Goal: Task Accomplishment & Management: Complete application form

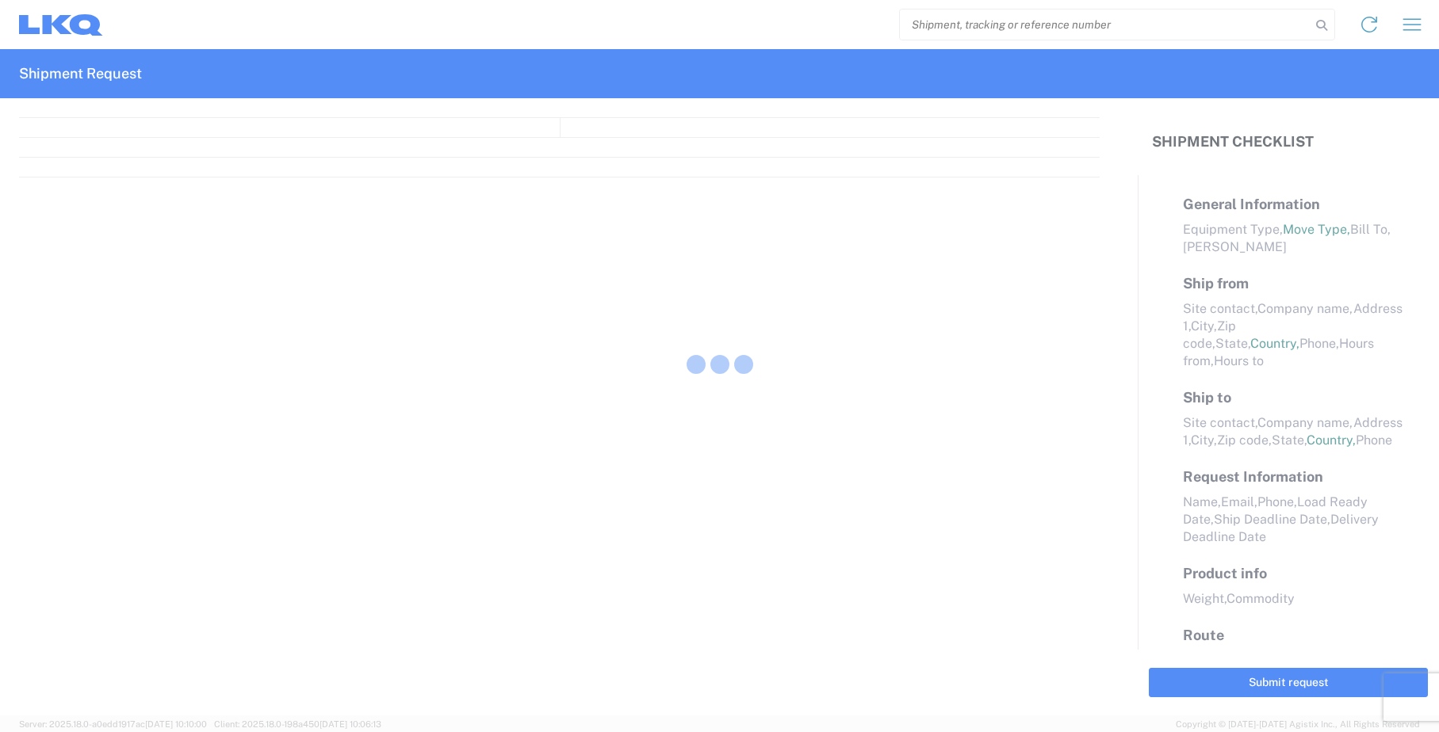
select select "FULL"
select select "LBS"
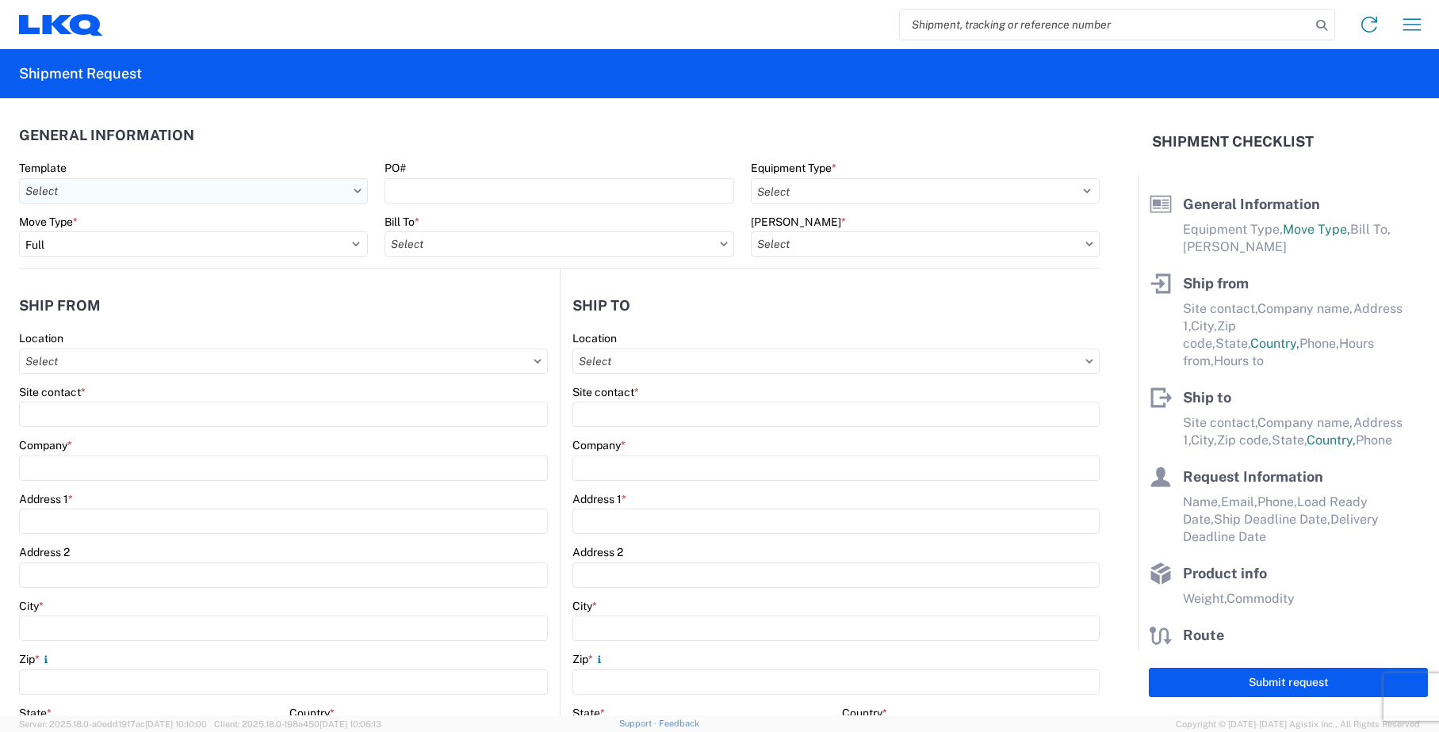
click at [254, 193] on input "Template" at bounding box center [193, 190] width 349 height 25
click at [350, 190] on agx-dropdown-control at bounding box center [193, 191] width 349 height 13
click at [354, 192] on icon at bounding box center [357, 191] width 7 height 4
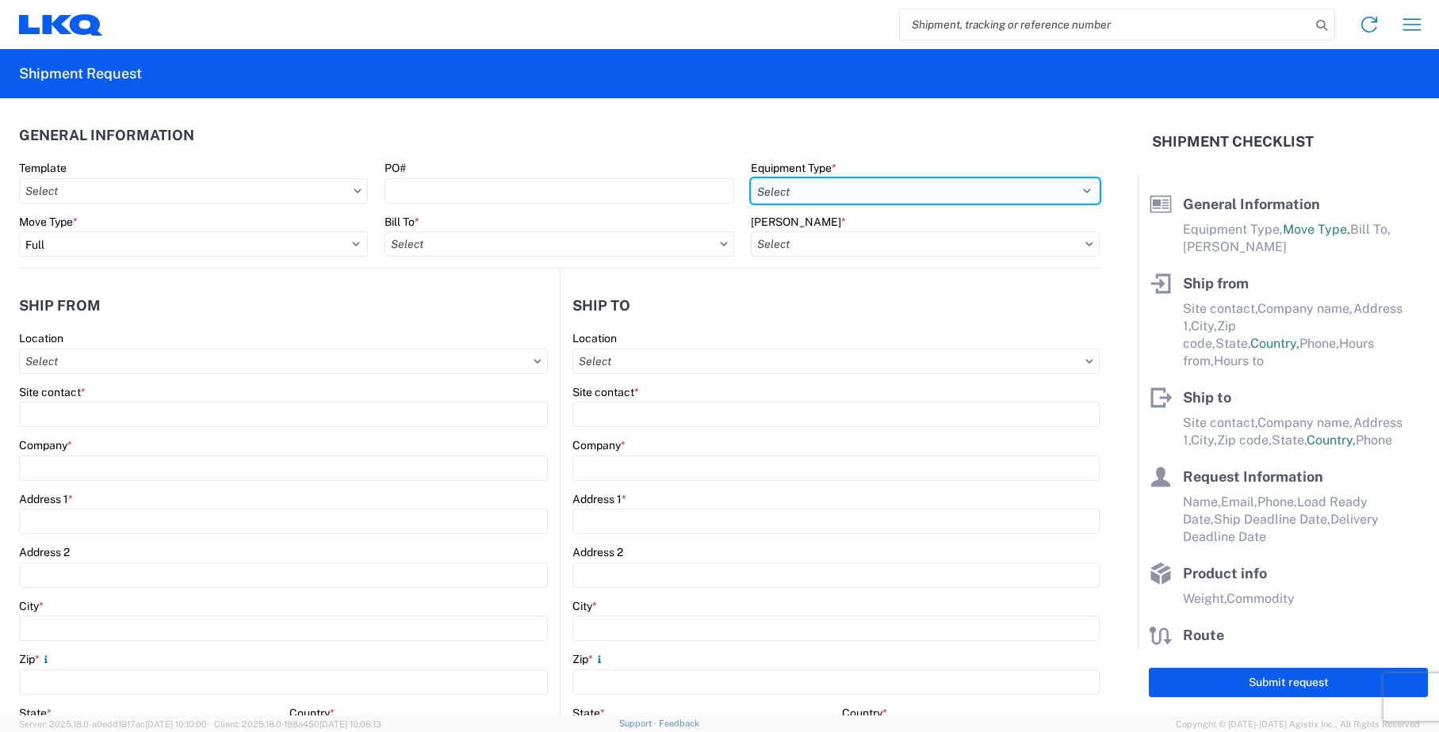
click at [1070, 187] on select "Select 53’ Dry Van Flatbed Dropdeck (van) Lowboy (flatbed) Rail" at bounding box center [925, 190] width 349 height 25
select select "STDV"
click at [751, 178] on select "Select 53’ Dry Van Flatbed Dropdeck (van) Lowboy (flatbed) Rail" at bounding box center [925, 190] width 349 height 25
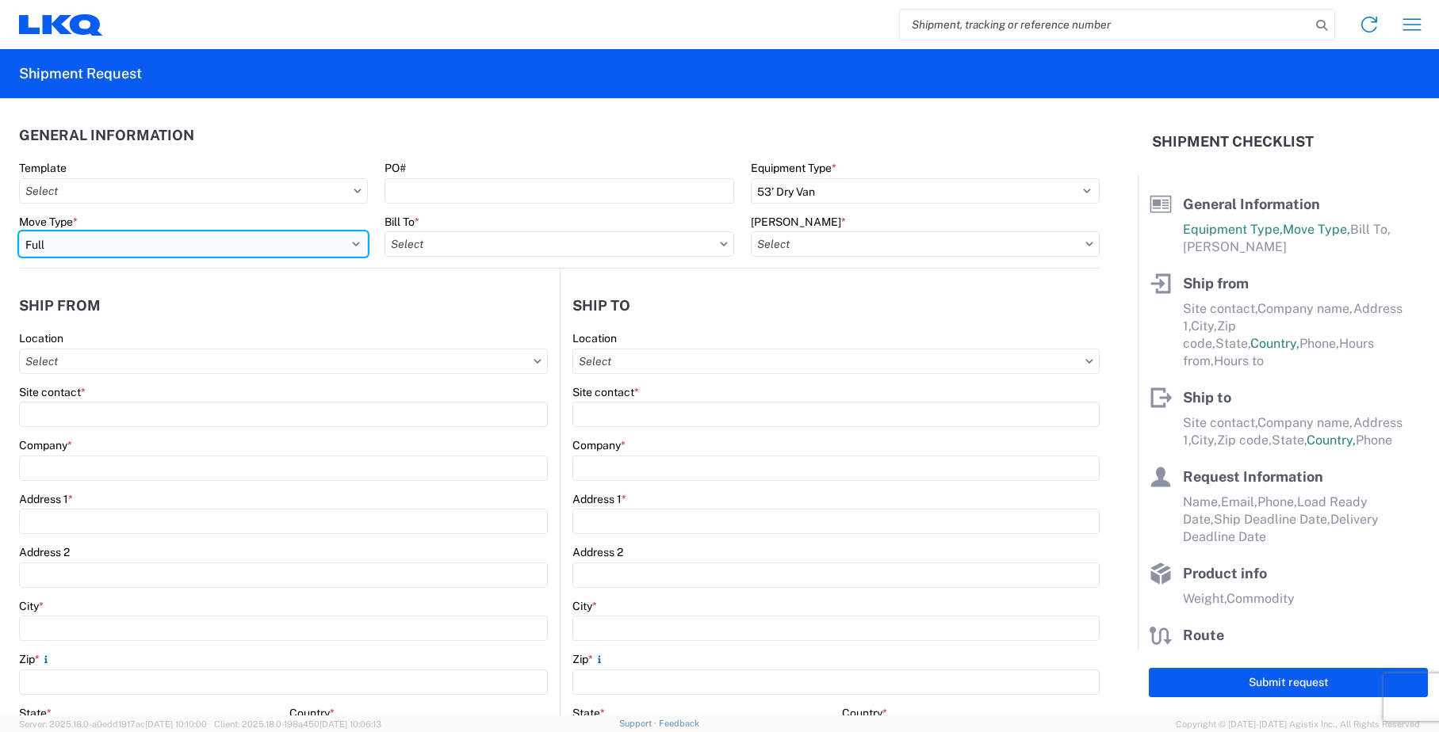
click at [349, 243] on select "Select Full Partial TL" at bounding box center [193, 243] width 349 height 25
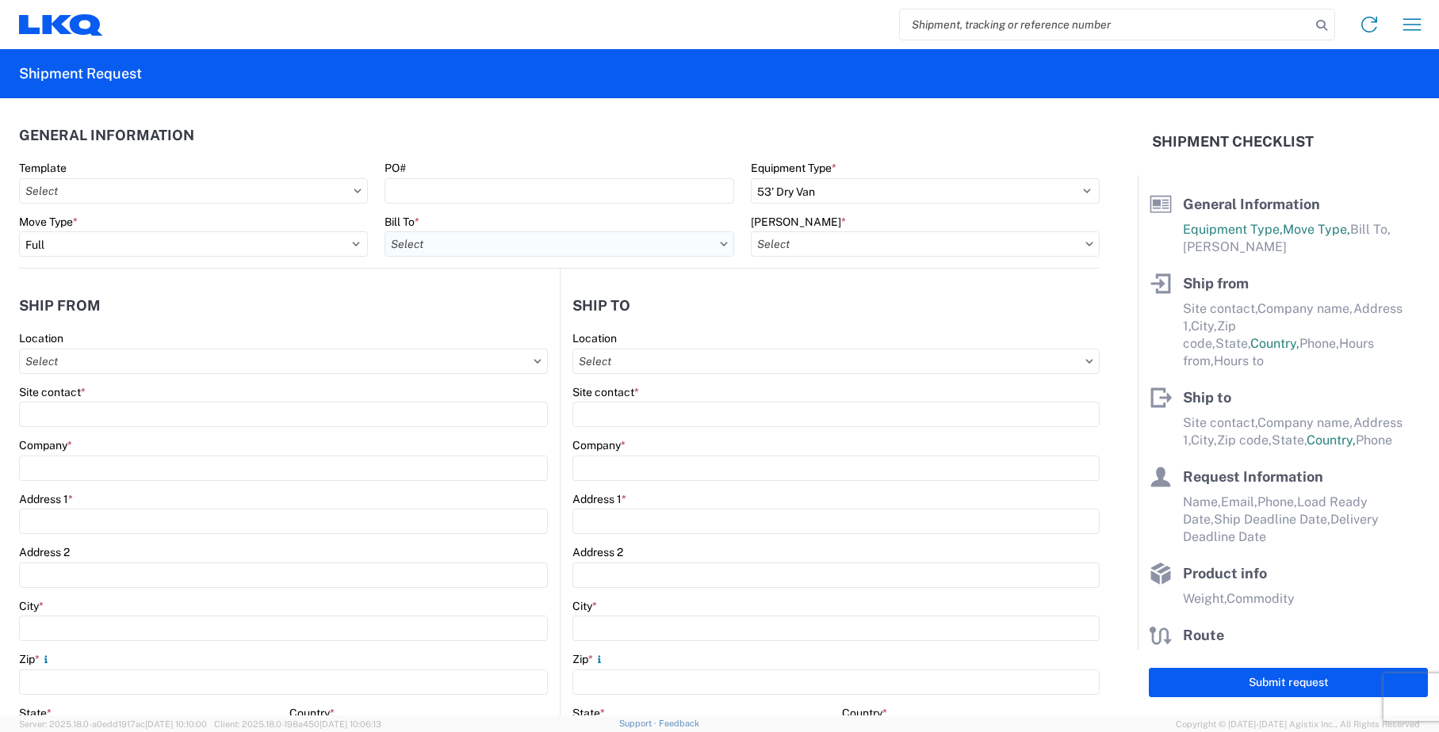
click at [712, 247] on input "Bill To *" at bounding box center [558, 243] width 349 height 25
click at [720, 245] on input "Bill To *" at bounding box center [558, 243] width 349 height 25
click at [720, 245] on icon at bounding box center [724, 244] width 8 height 5
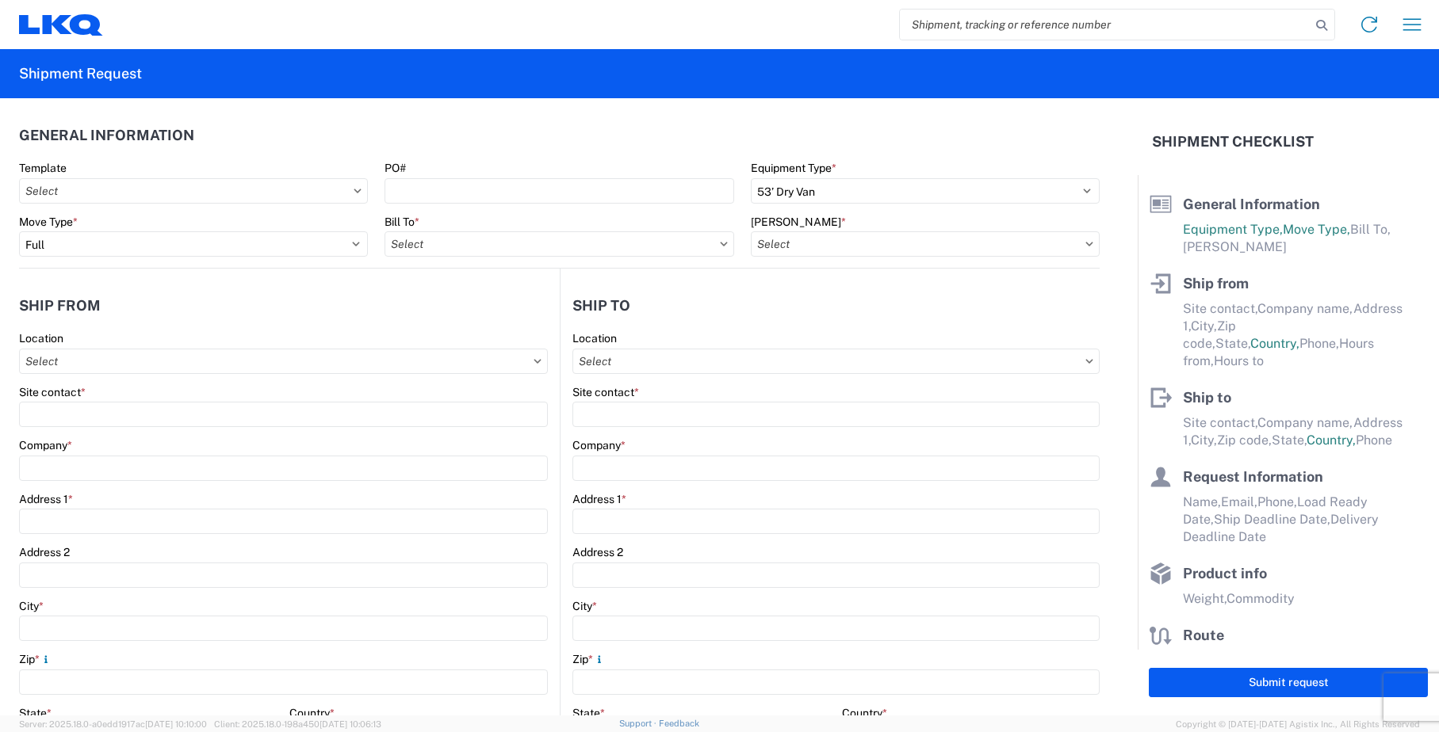
click at [720, 245] on icon at bounding box center [723, 244] width 7 height 4
click at [705, 244] on input "Bill To *" at bounding box center [558, 243] width 349 height 25
type input "1760"
click at [599, 311] on div "1760 - LKQ Best Core" at bounding box center [522, 314] width 277 height 25
type input "1760 - LKQ Best Core"
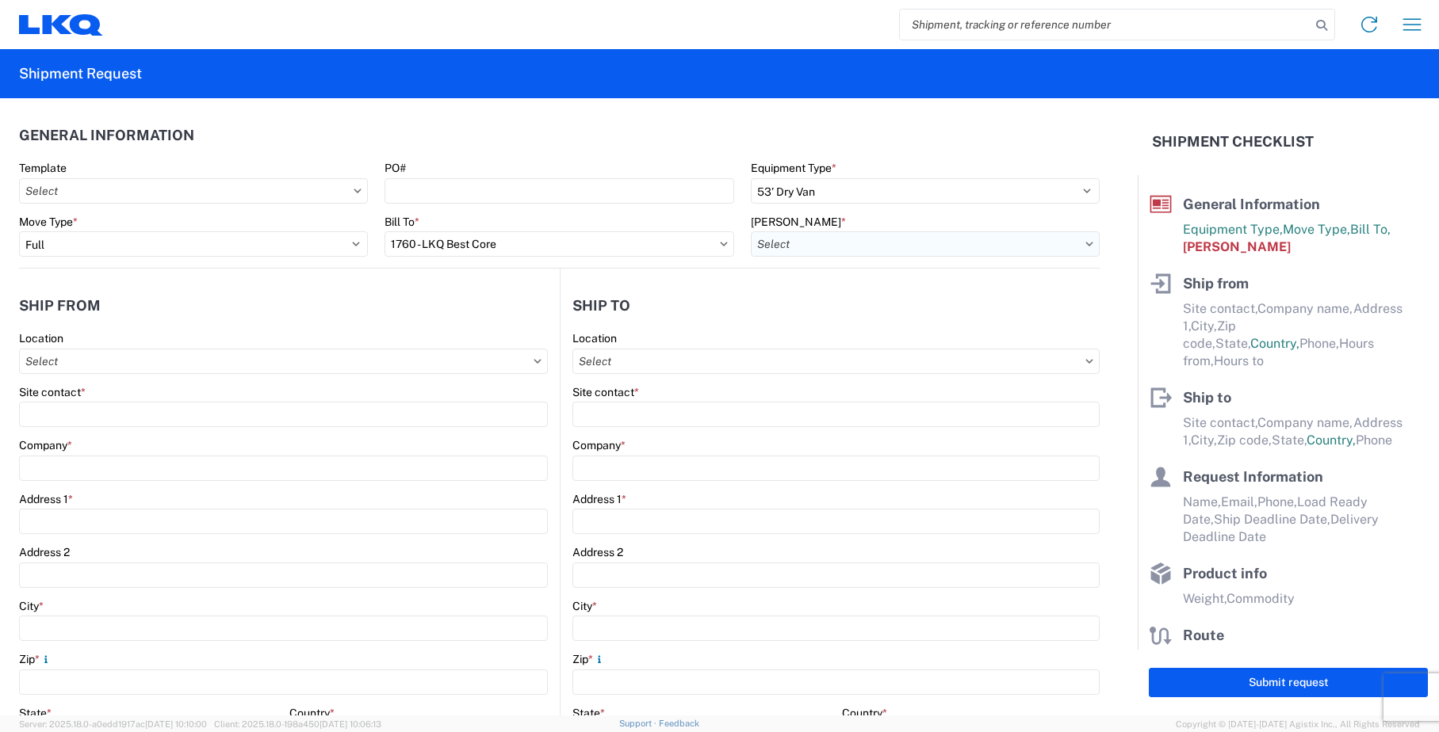
click at [926, 241] on input "[PERSON_NAME] *" at bounding box center [925, 243] width 349 height 25
click at [927, 315] on div "1760-1300-50180-0000 - 1760 Freight In - Cores" at bounding box center [885, 314] width 277 height 25
type input "1760-1300-50180-0000 - 1760 Freight In - Cores"
click at [185, 366] on input "Location" at bounding box center [283, 361] width 529 height 25
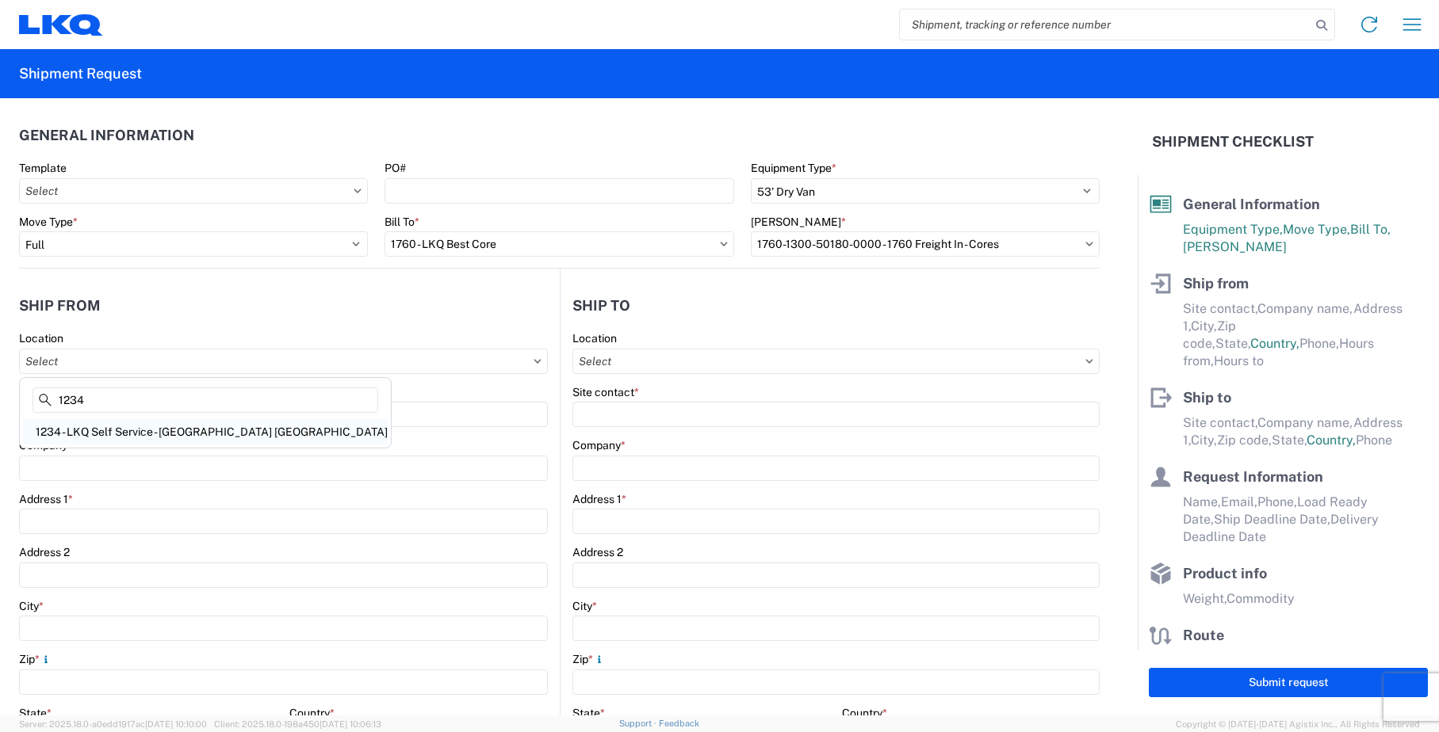
type input "1234"
click at [186, 437] on div "1234 - LKQ Self Service - [GEOGRAPHIC_DATA] [GEOGRAPHIC_DATA]" at bounding box center [205, 431] width 365 height 25
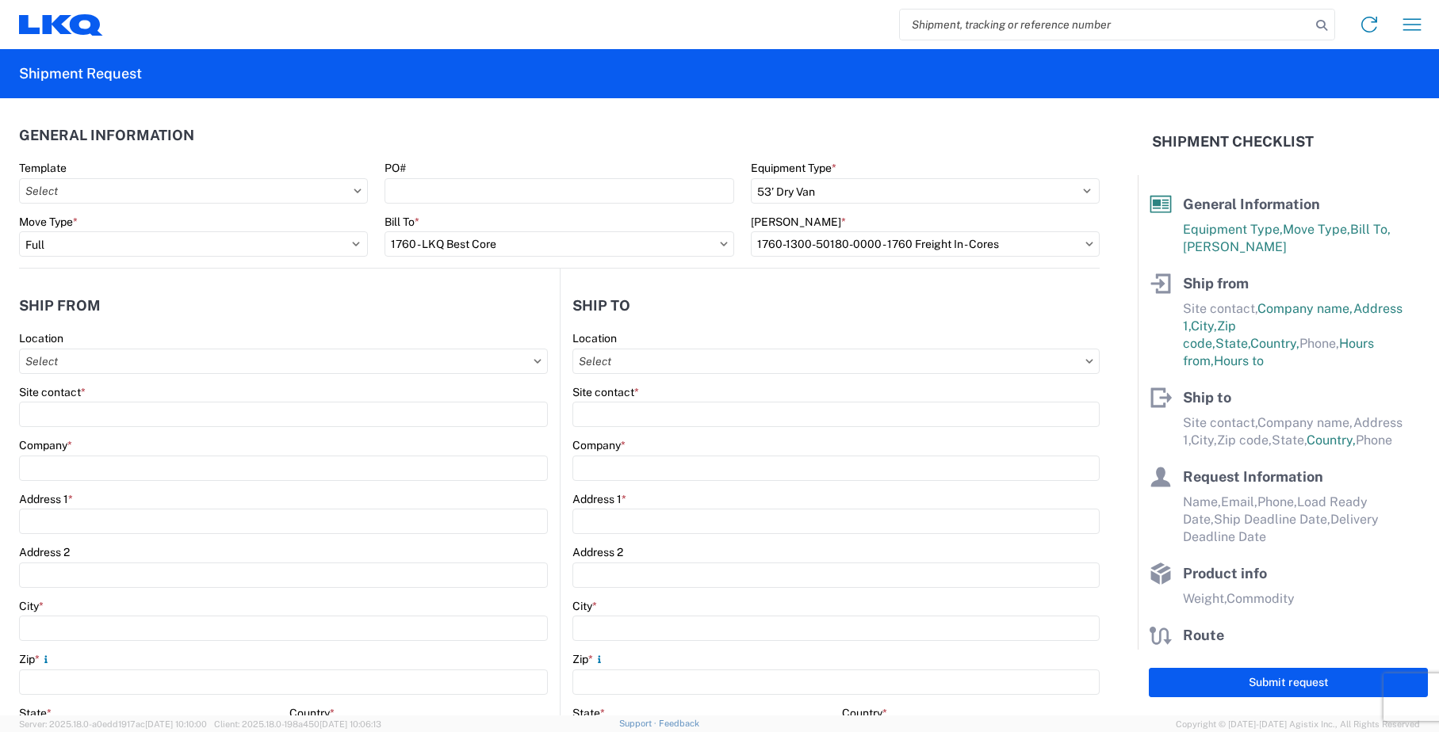
type input "1234 - LKQ Self Service - [GEOGRAPHIC_DATA] [GEOGRAPHIC_DATA]"
type input "LKQ Corporation"
type input "[STREET_ADDRESS]"
type input "Austin"
type input "78745"
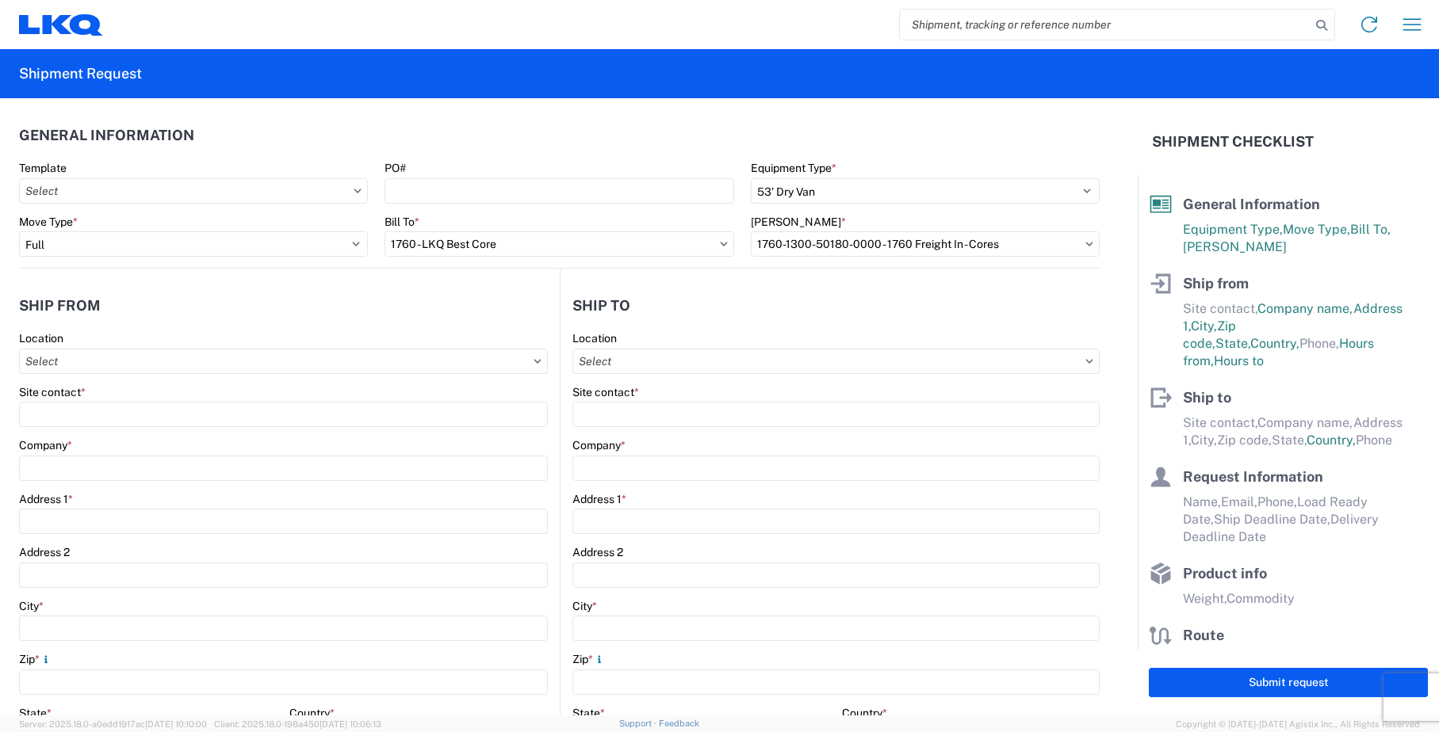
select select "[GEOGRAPHIC_DATA]"
select select "US"
type input "07:00"
type input "15:30"
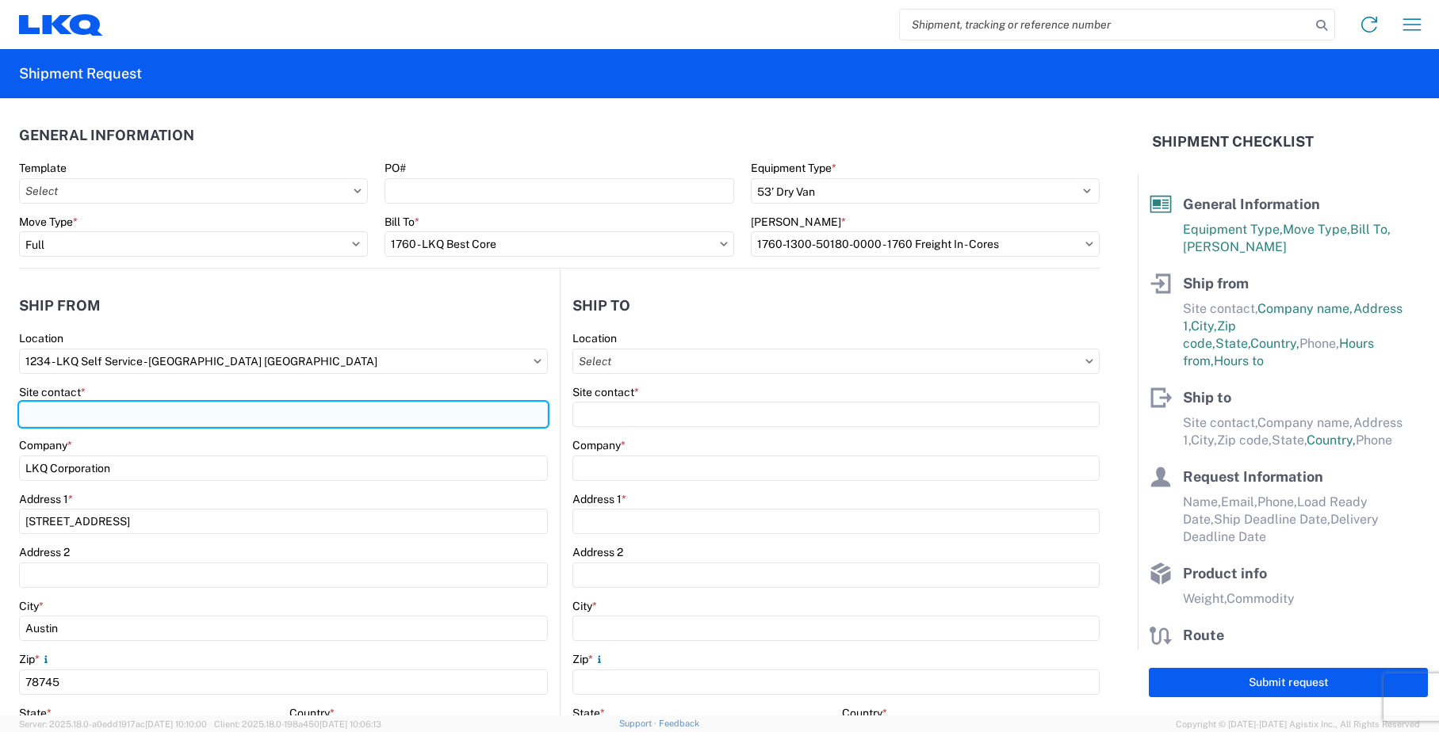
click at [191, 411] on input "Site contact *" at bounding box center [283, 414] width 529 height 25
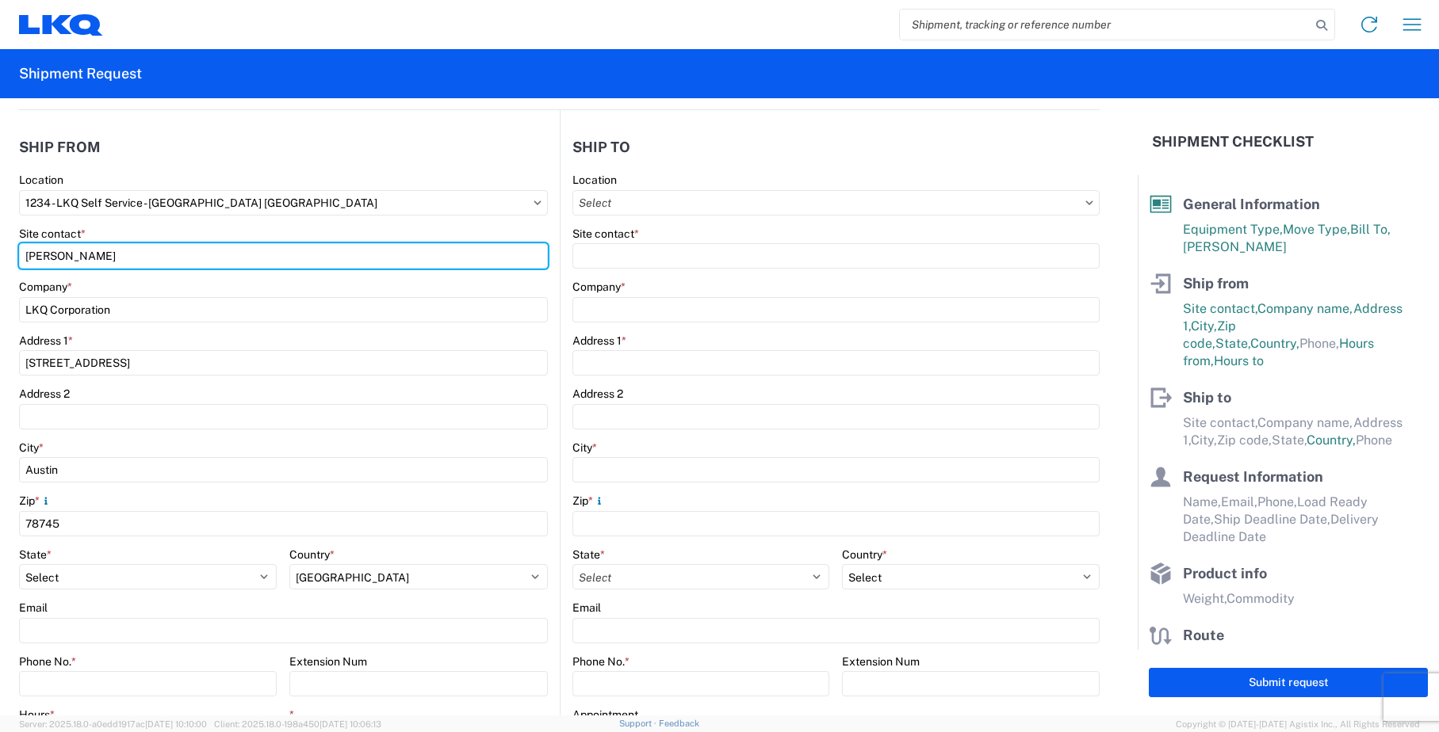
scroll to position [238, 0]
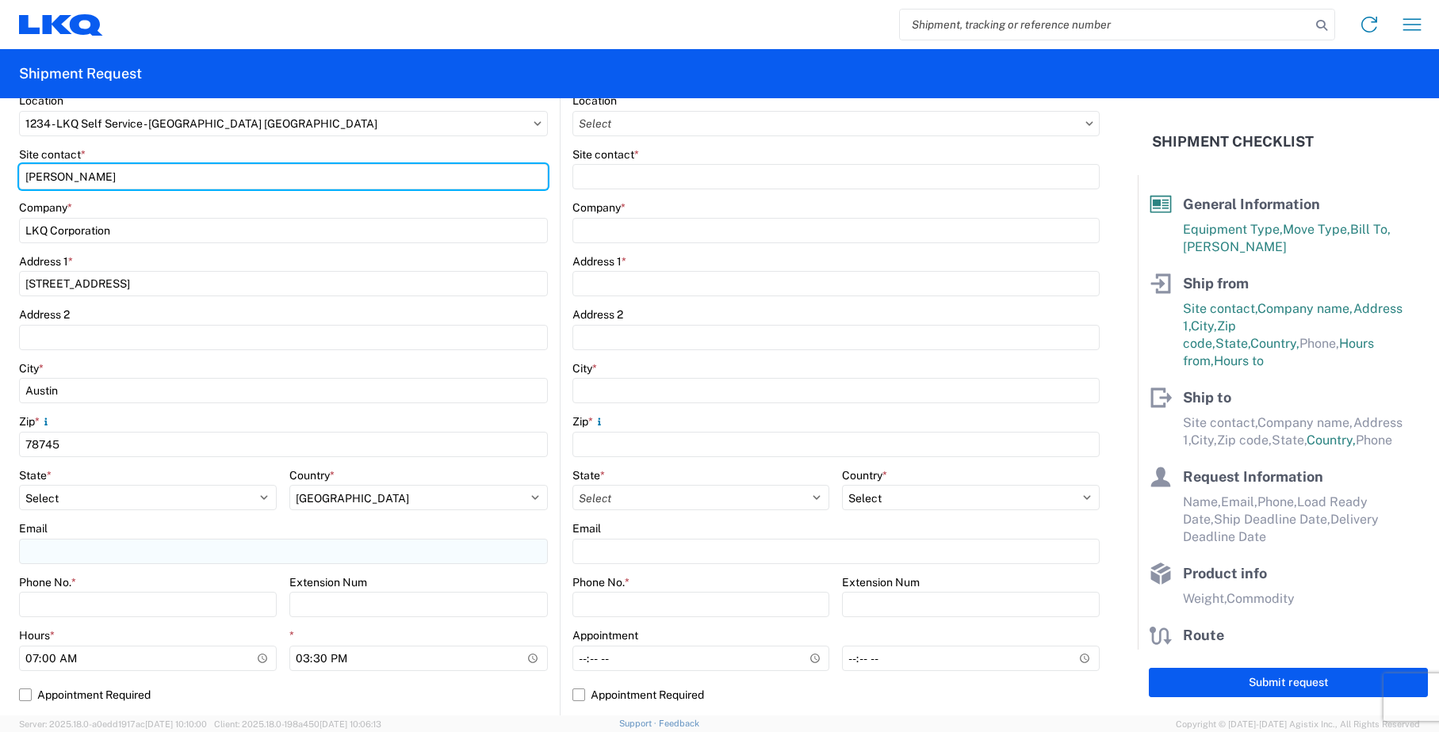
type input "[PERSON_NAME]"
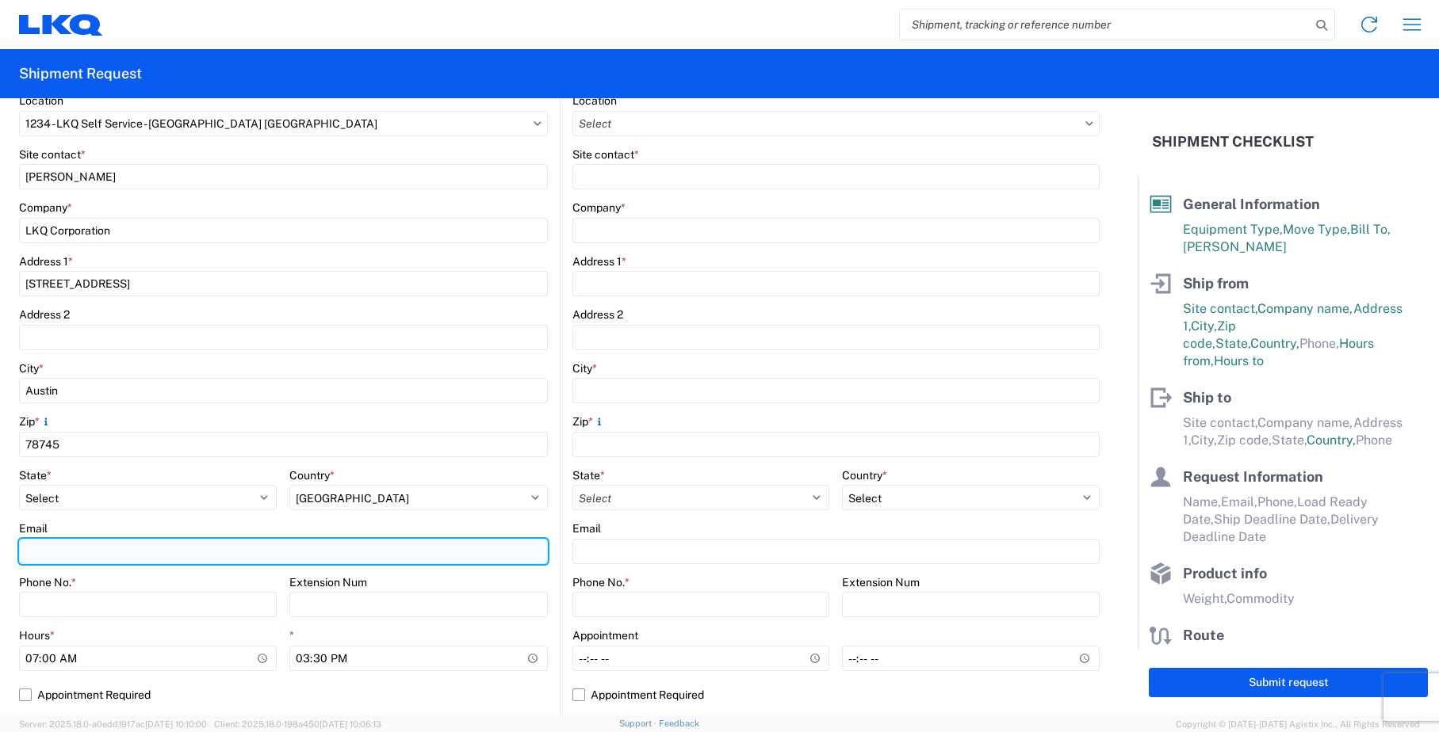
click at [210, 554] on input "Email" at bounding box center [283, 551] width 529 height 25
type input "[EMAIL_ADDRESS][DOMAIN_NAME]"
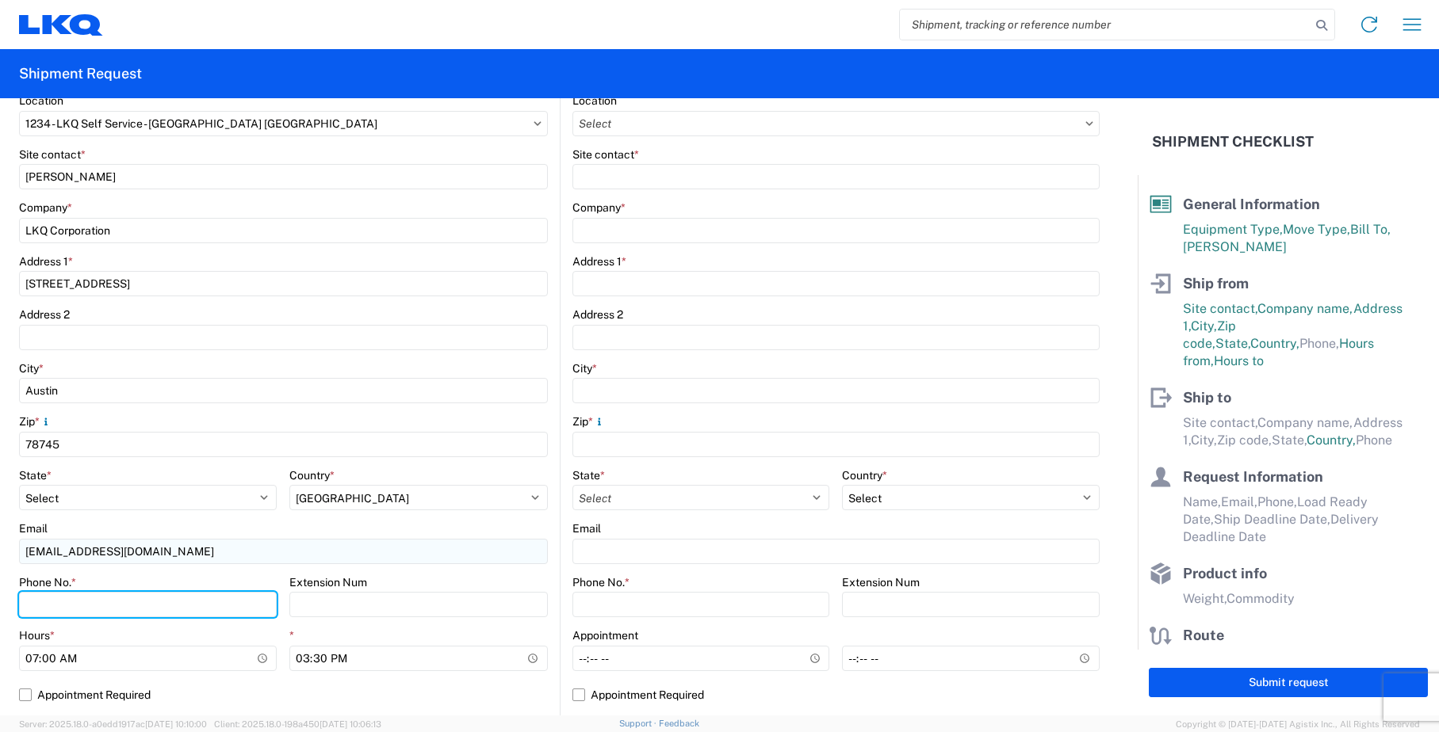
type input "5123178015"
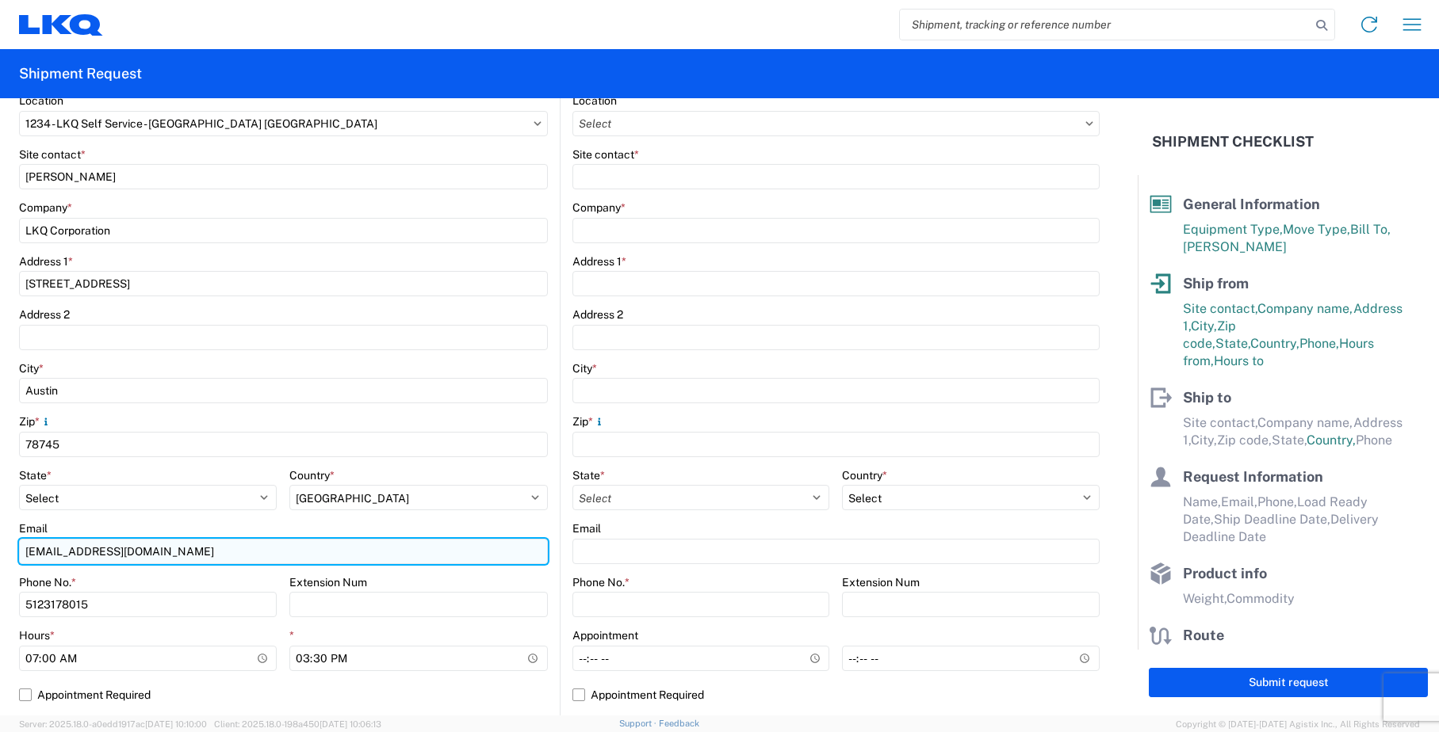
click at [174, 553] on input "[EMAIL_ADDRESS][DOMAIN_NAME]" at bounding box center [283, 551] width 529 height 25
type input "c"
type input "[EMAIL_ADDRESS][DOMAIN_NAME]"
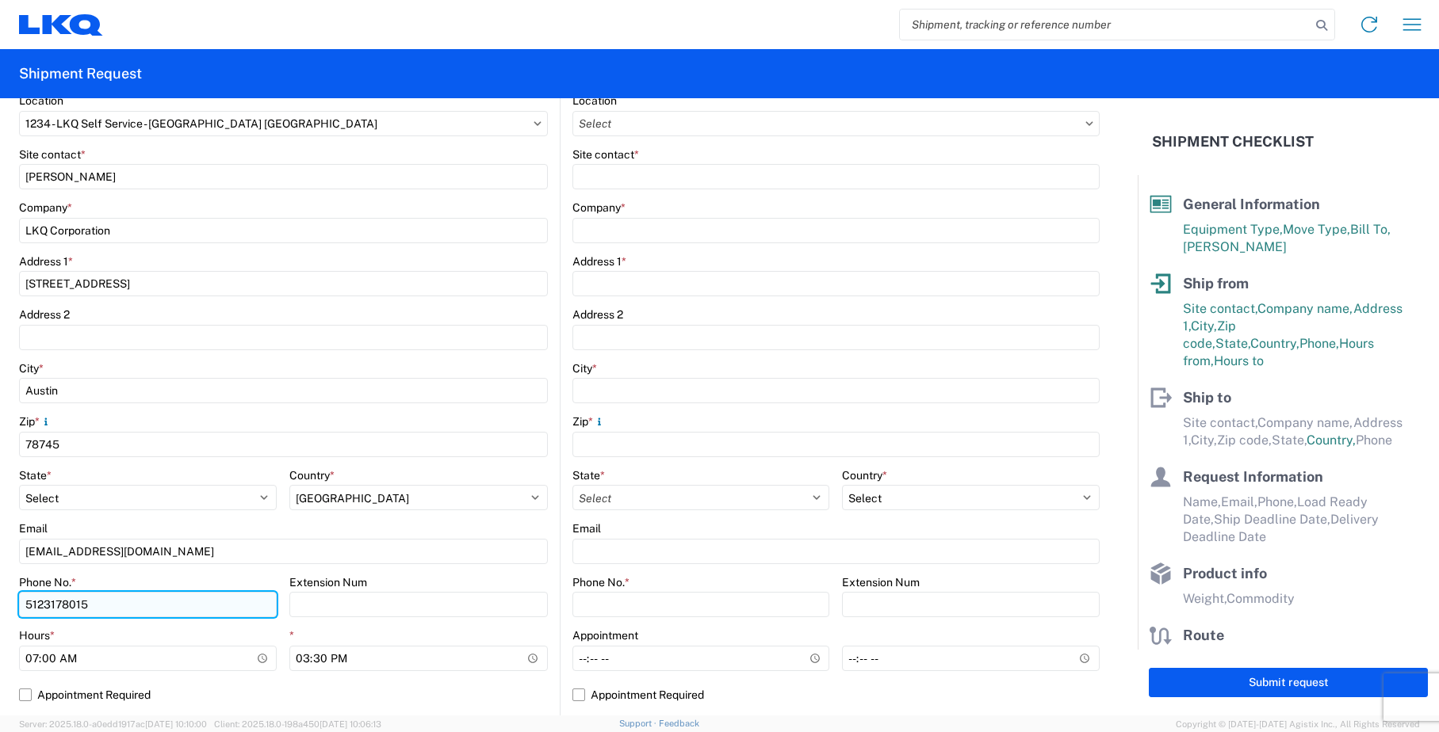
click at [172, 598] on input "5123178015" at bounding box center [148, 604] width 258 height 25
click at [177, 605] on input "5123178015" at bounding box center [148, 604] width 258 height 25
click at [403, 584] on div "Extension Num" at bounding box center [418, 582] width 258 height 14
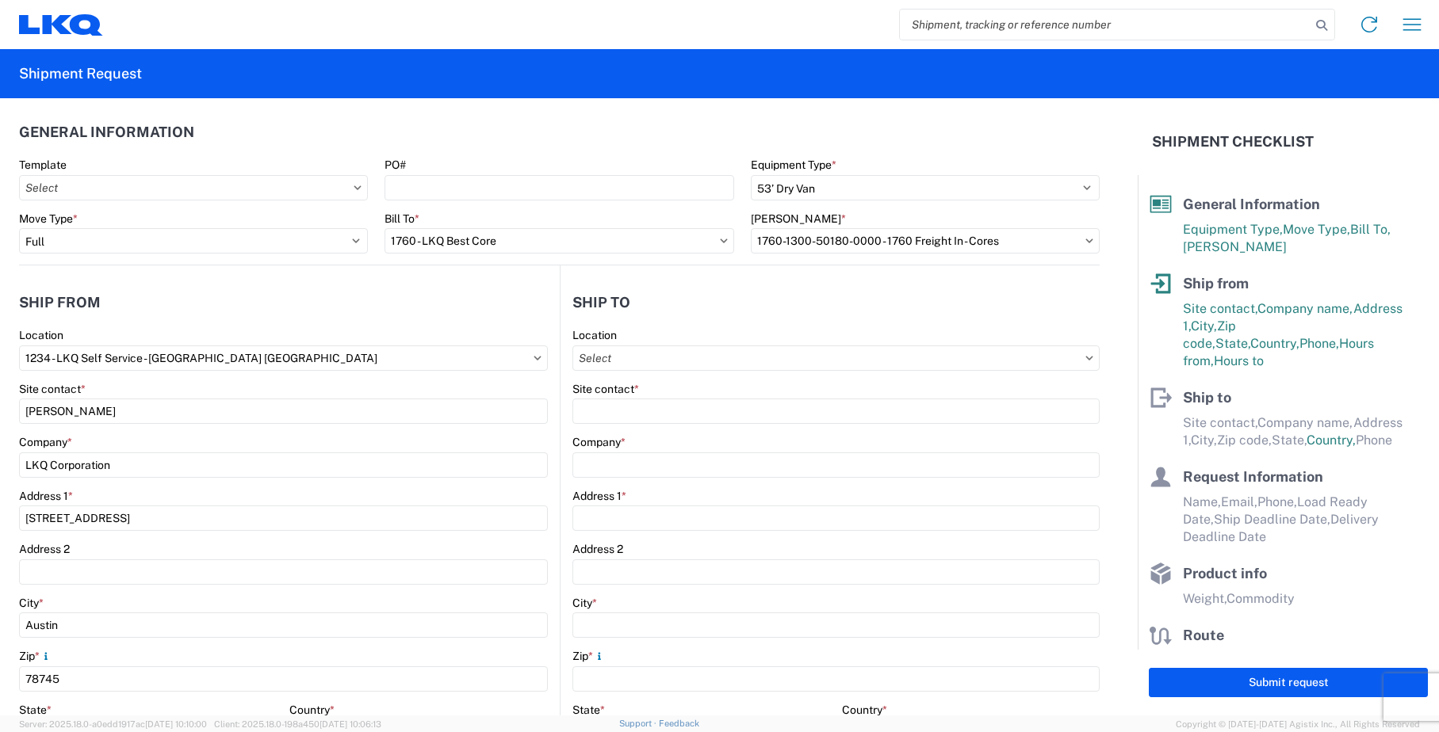
scroll to position [0, 0]
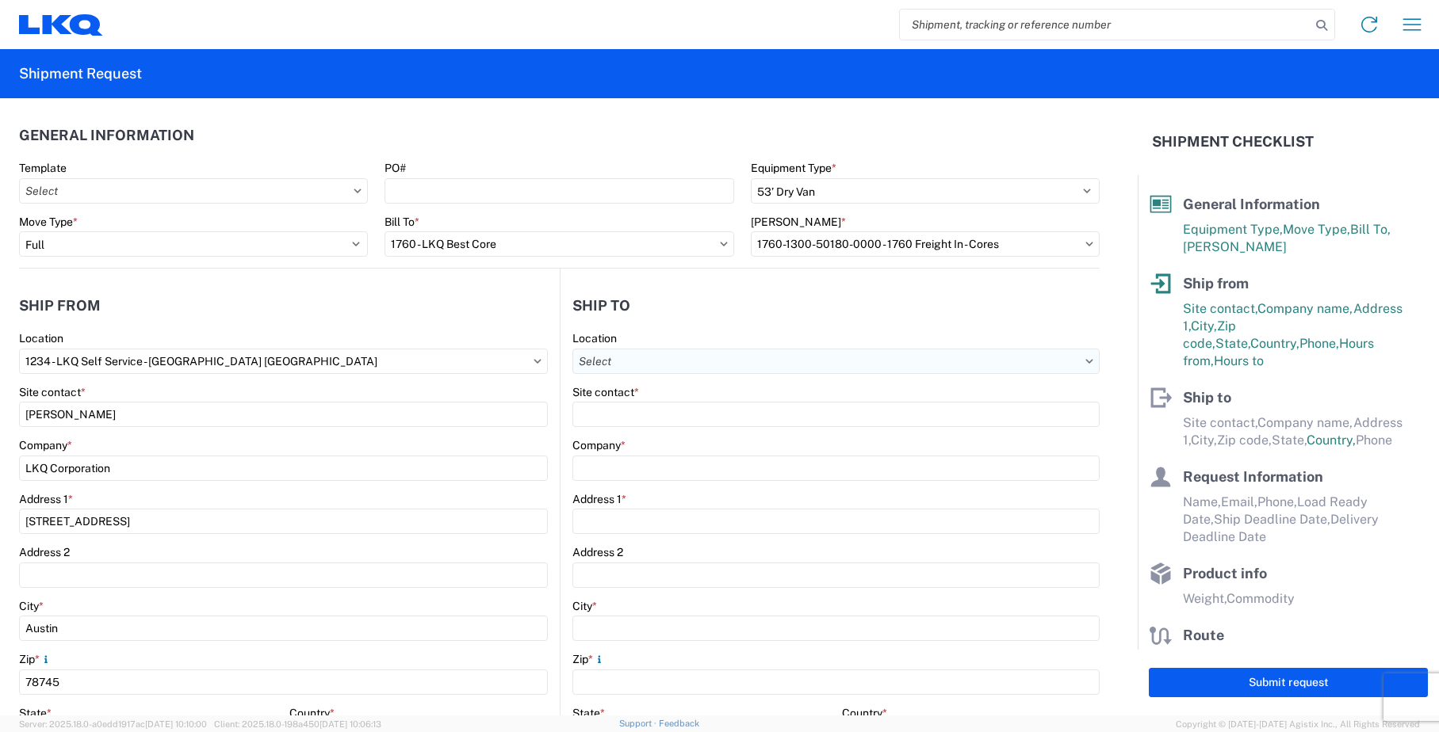
click at [686, 361] on input "Location" at bounding box center [836, 361] width 528 height 25
type input "1760"
click at [689, 430] on div "1760 - LKQ Best Core" at bounding box center [708, 431] width 277 height 25
type input "1760 - LKQ Best Core"
type input "LKQ Corporation"
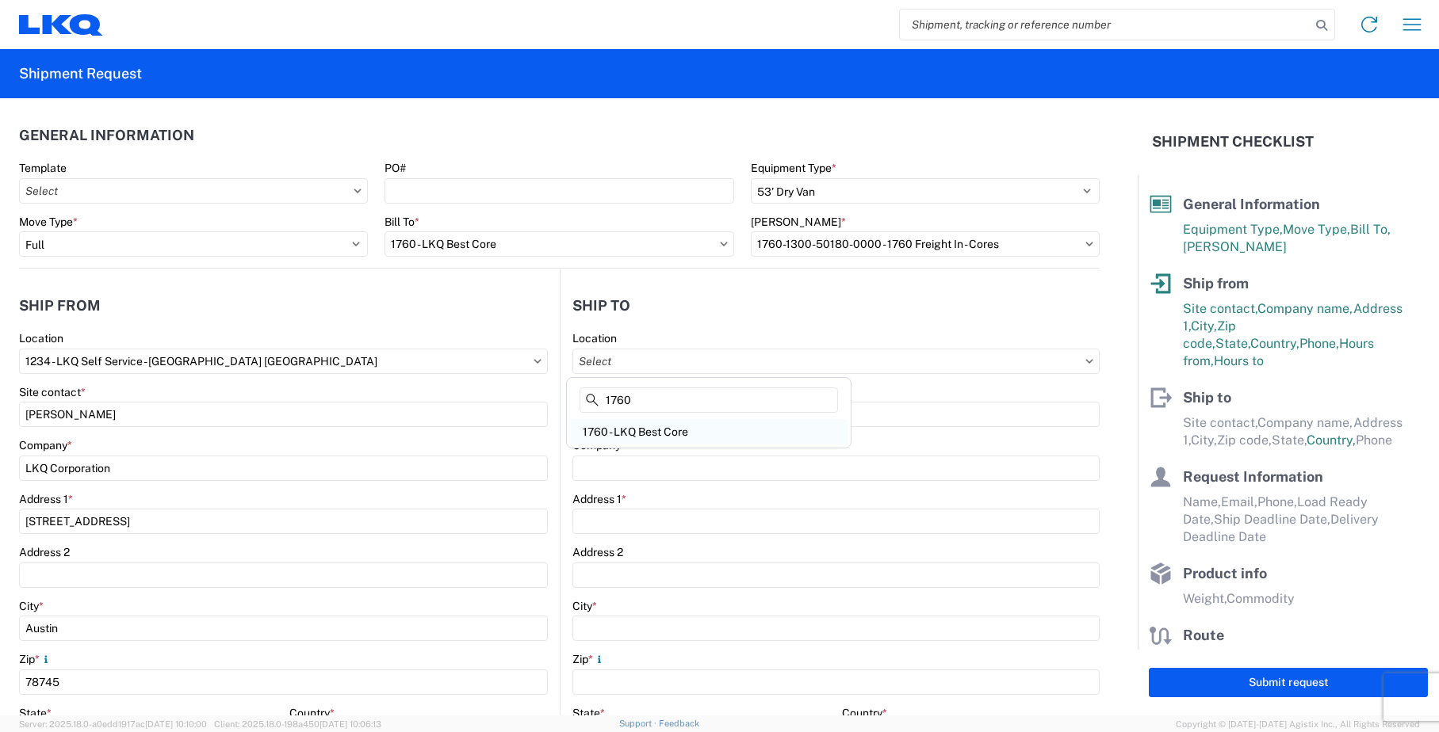
type input "[STREET_ADDRESS]"
type input "[GEOGRAPHIC_DATA]"
type input "77038"
select select "US"
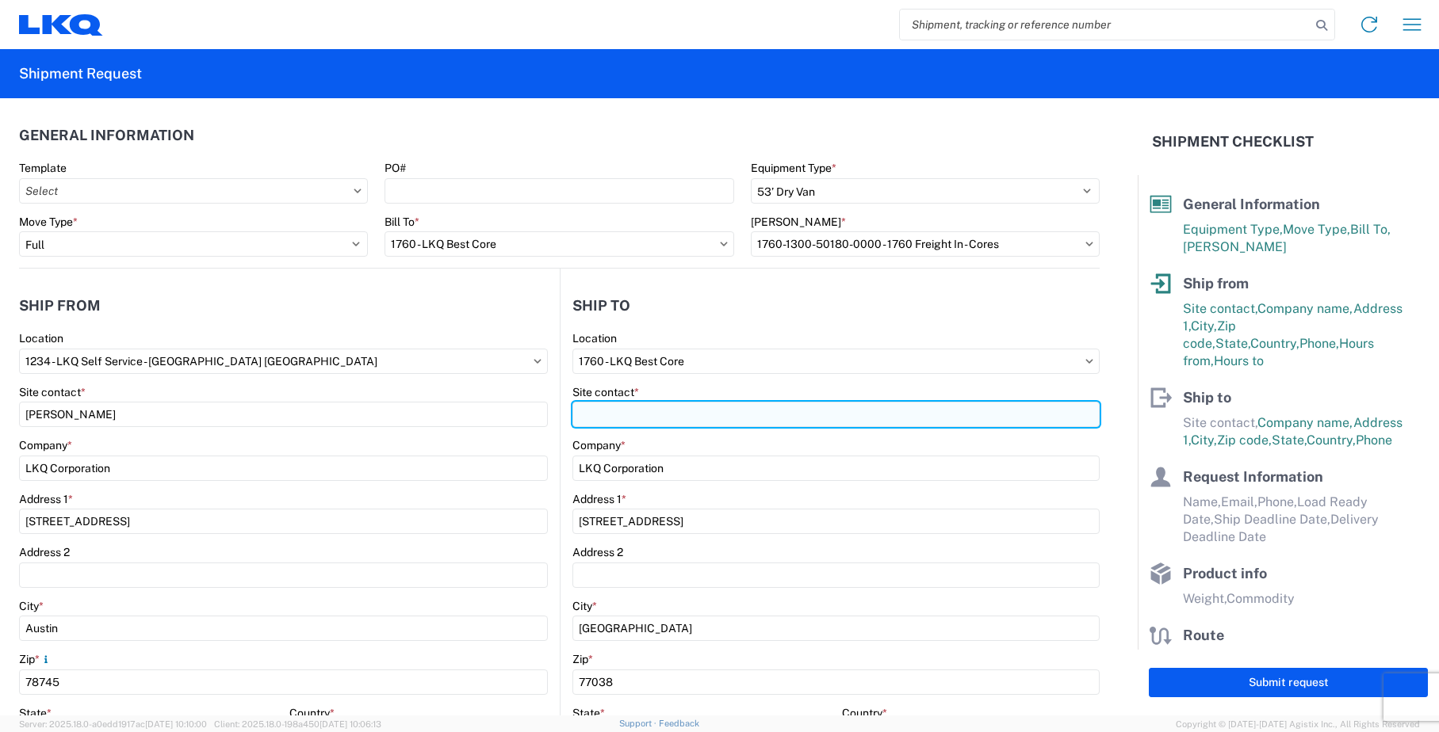
click at [690, 416] on input "Site contact *" at bounding box center [836, 414] width 528 height 25
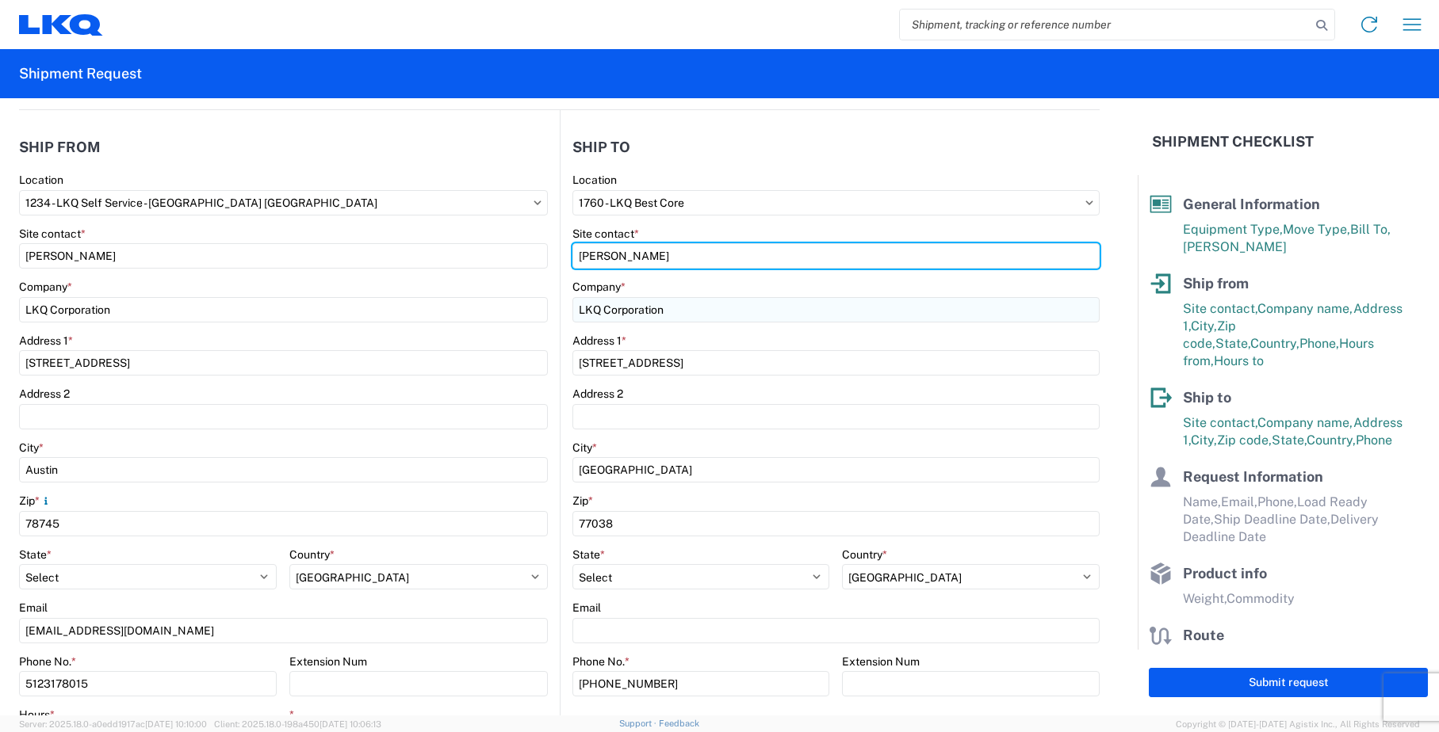
scroll to position [238, 0]
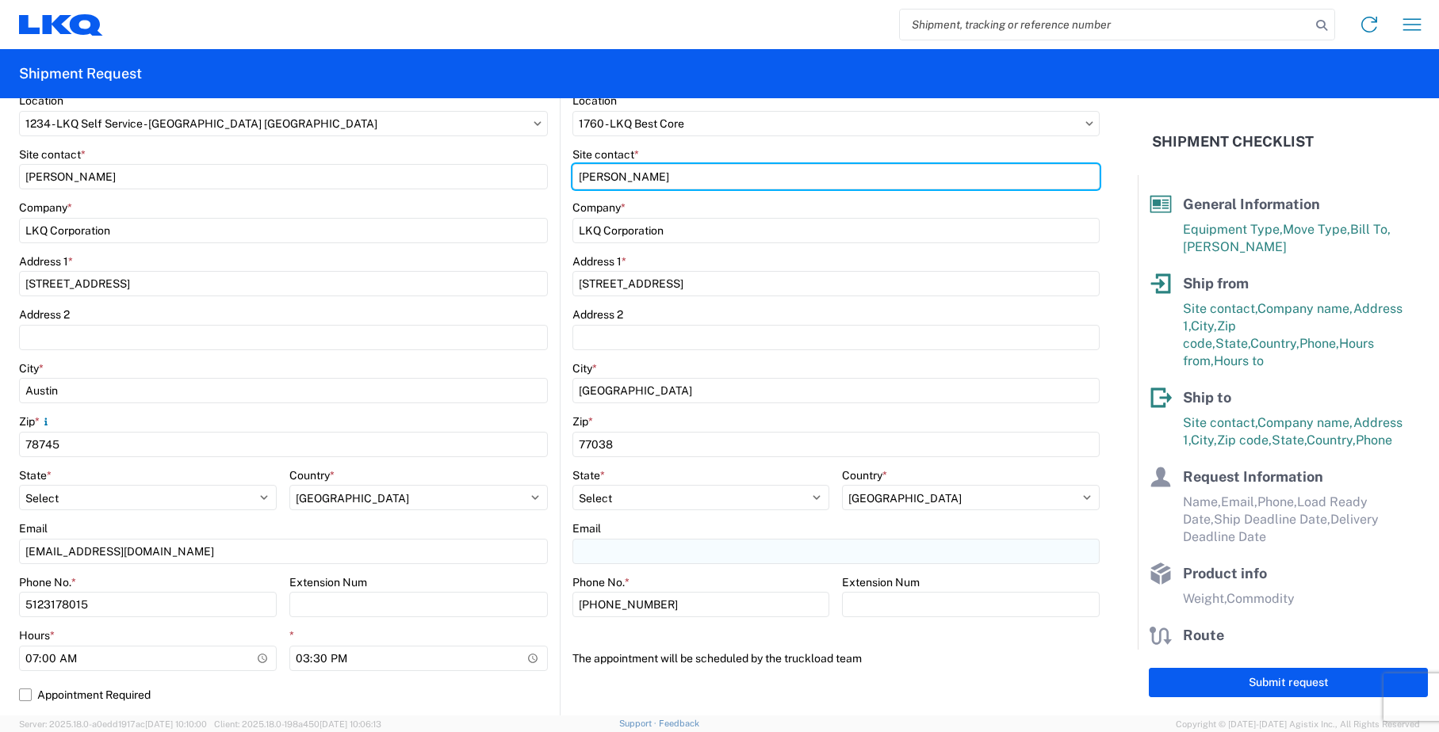
type input "[PERSON_NAME]"
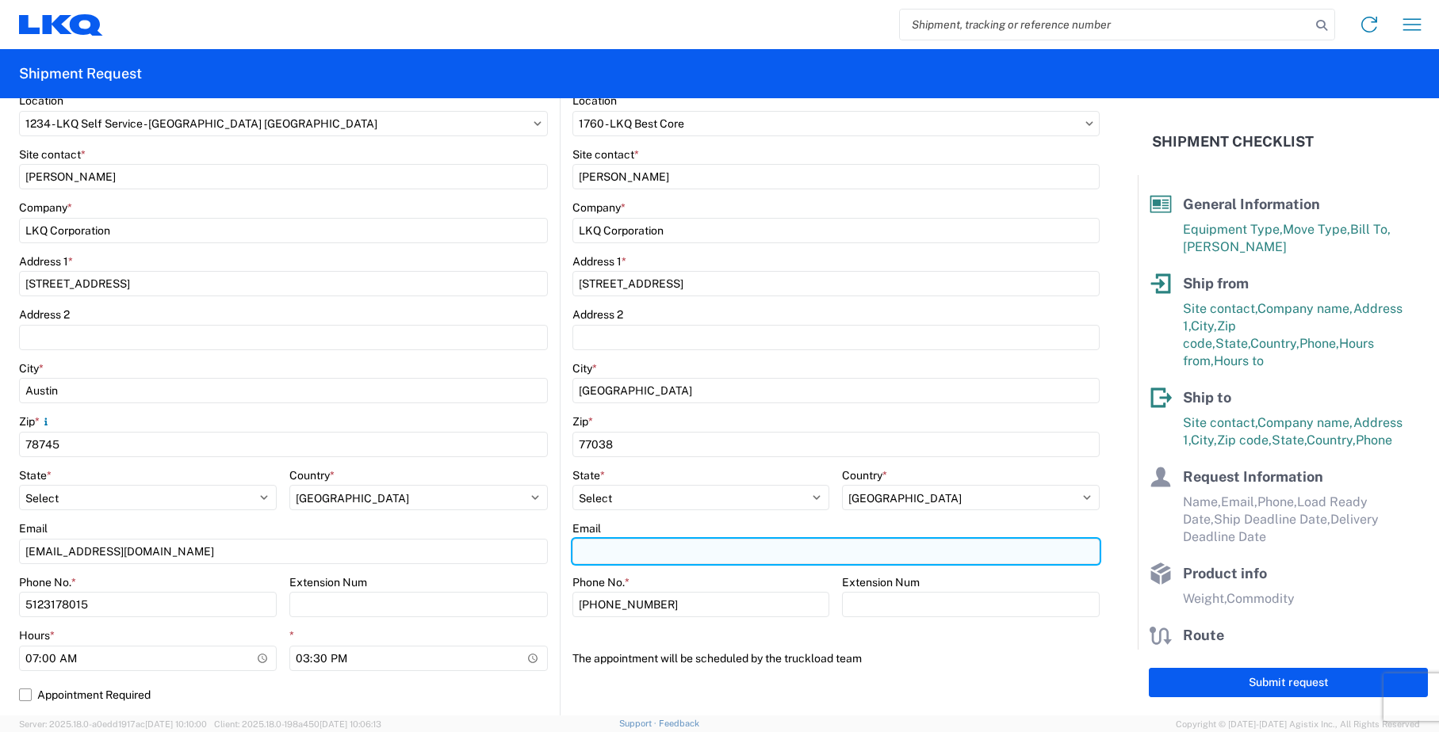
click at [713, 553] on input "Email" at bounding box center [836, 551] width 528 height 25
type input "[EMAIL_ADDRESS][DOMAIN_NAME]"
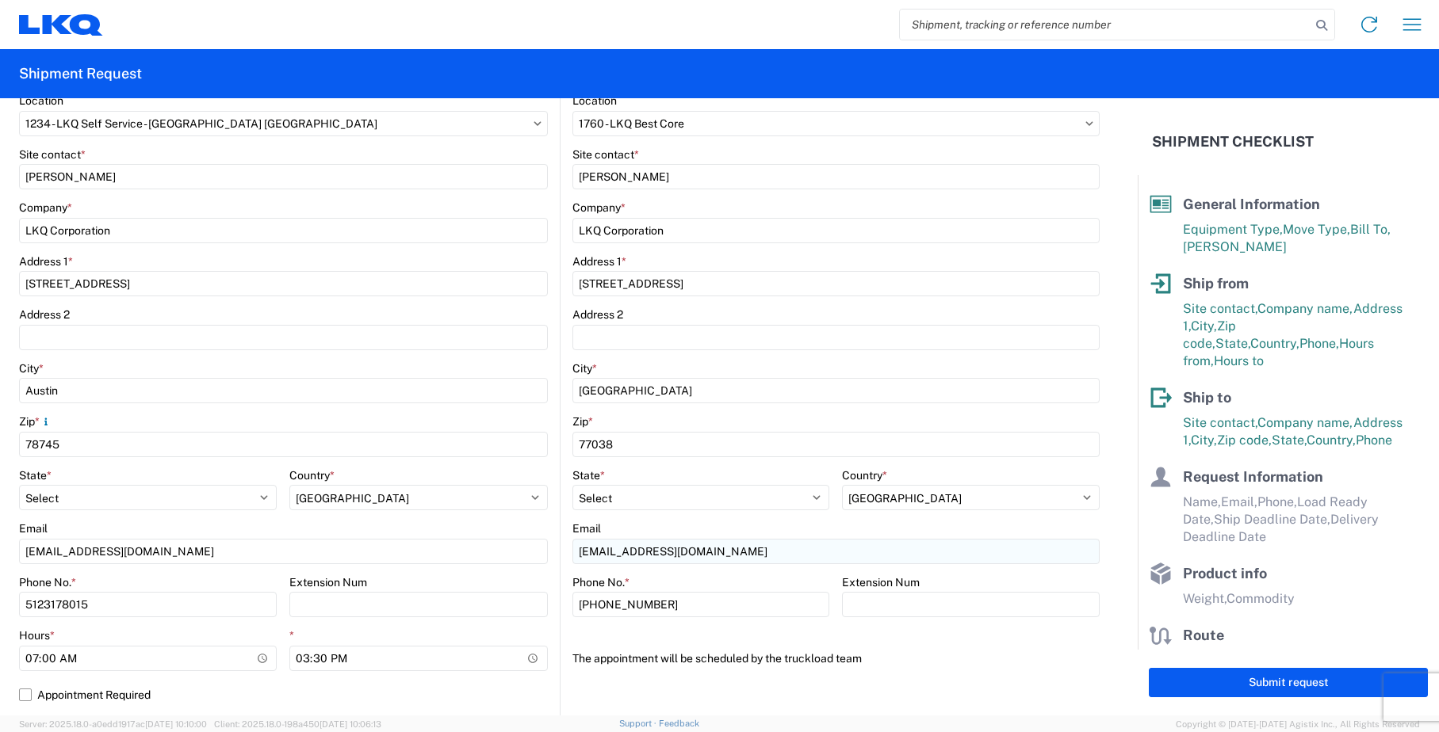
type input "[PERSON_NAME]"
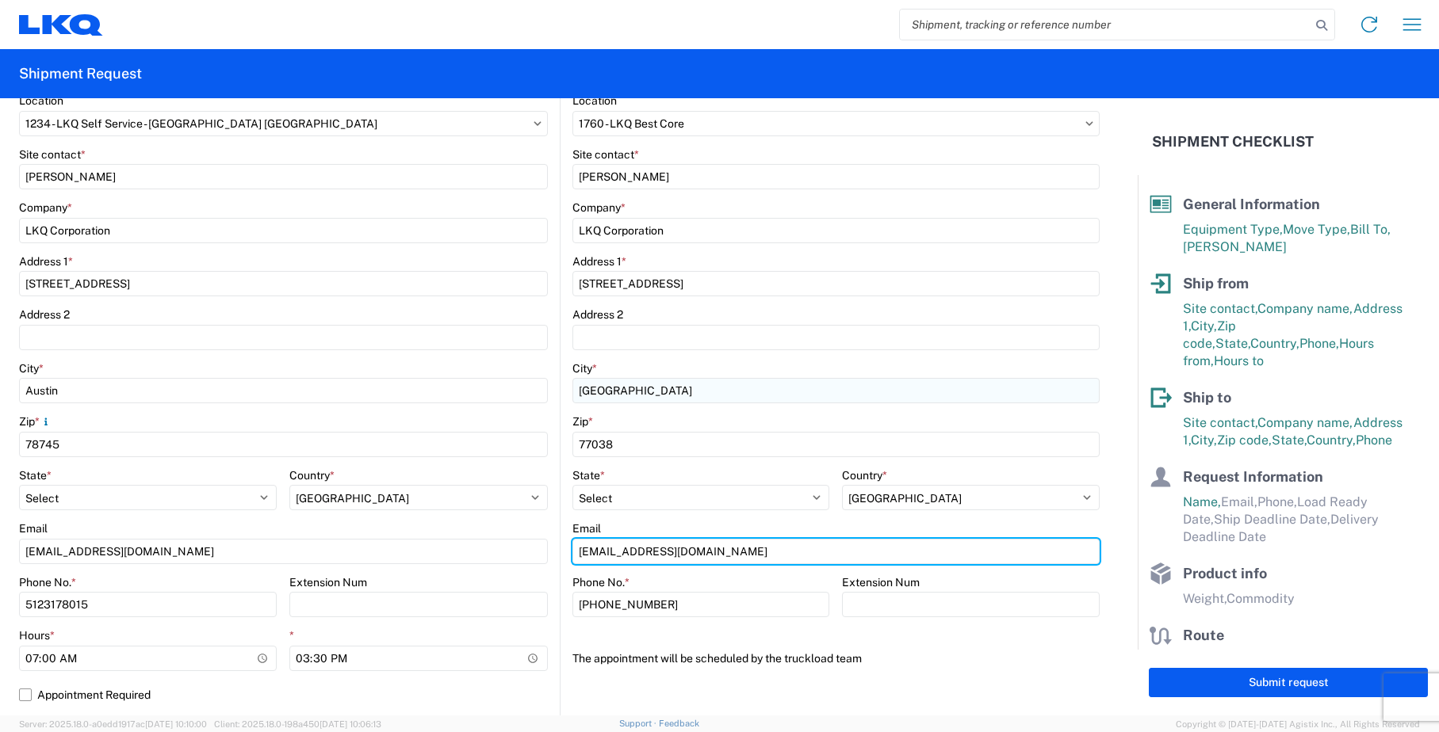
type input "[EMAIL_ADDRESS][DOMAIN_NAME]"
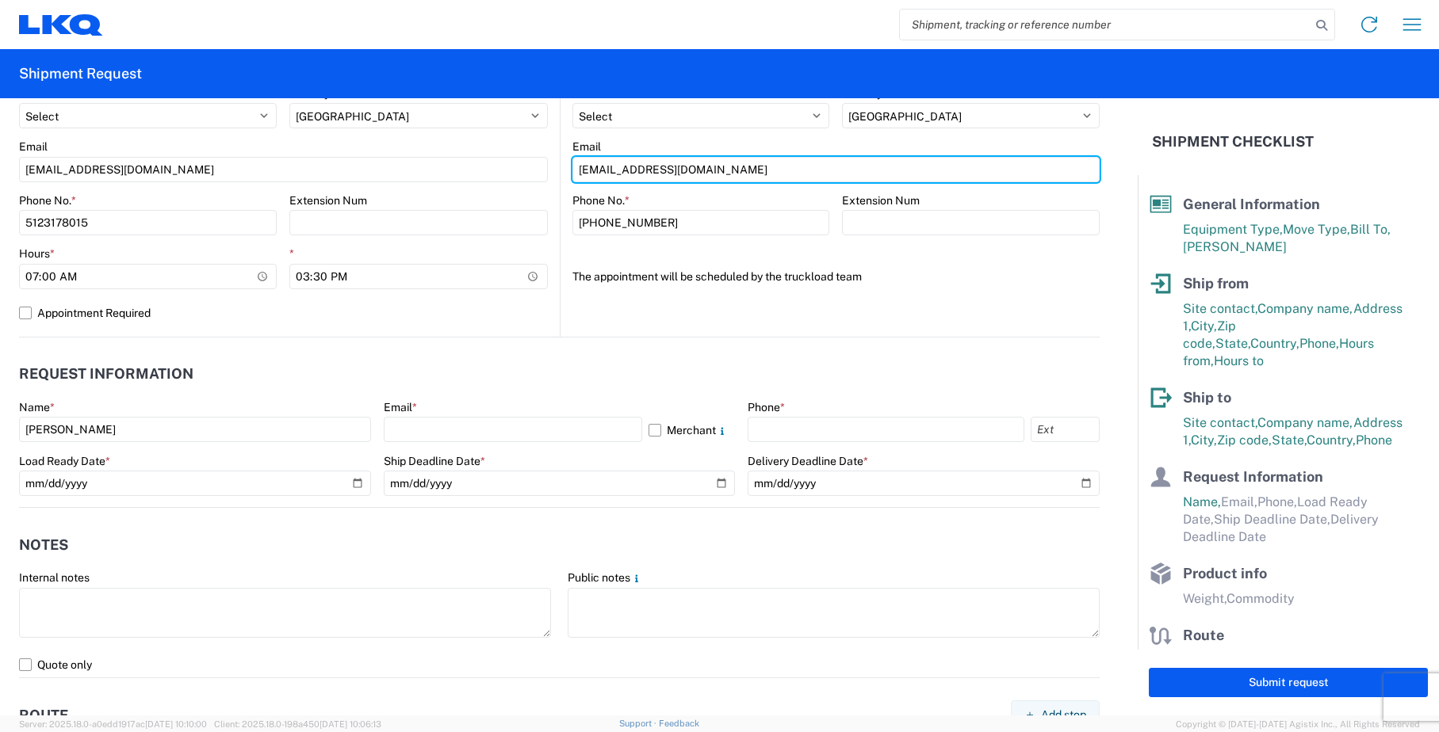
scroll to position [634, 0]
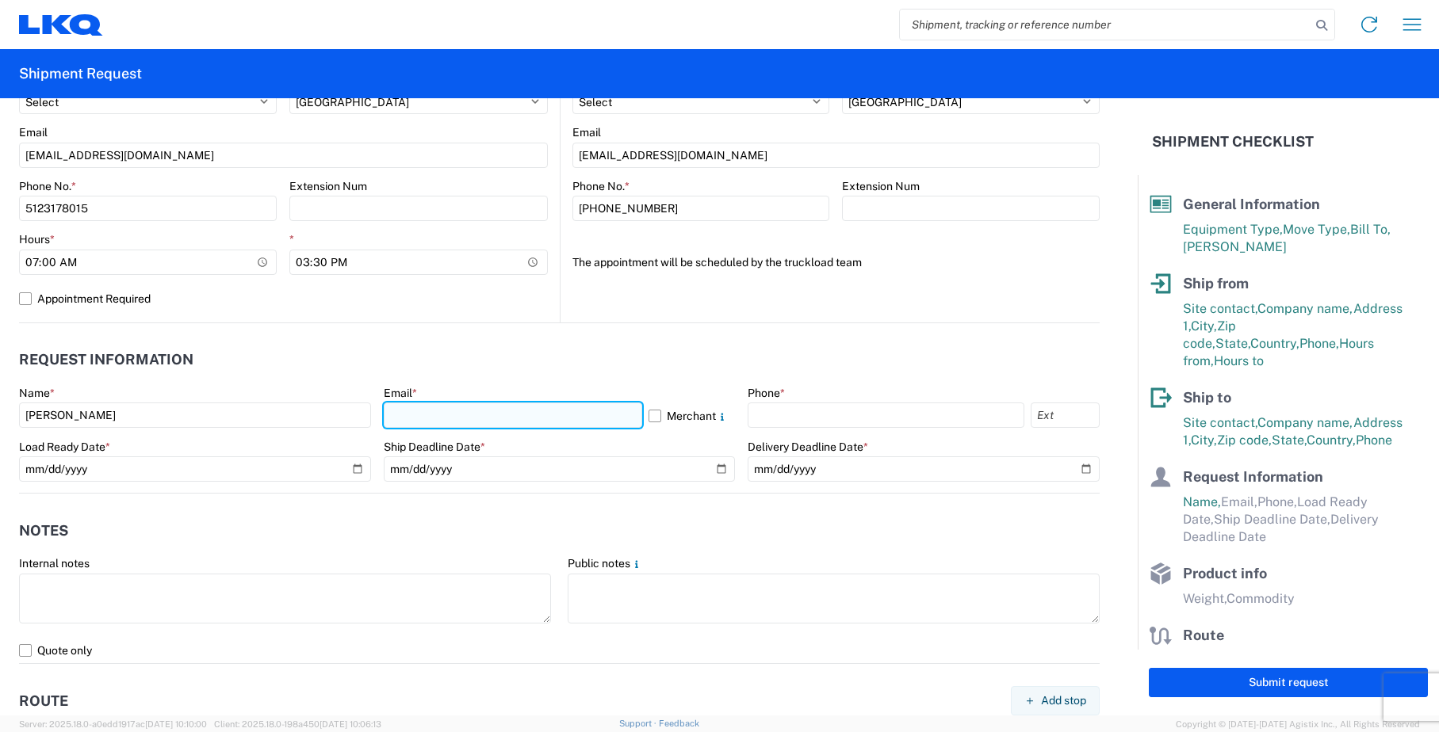
click at [477, 417] on input "text" at bounding box center [513, 415] width 259 height 25
type input "[EMAIL_ADDRESS][DOMAIN_NAME]"
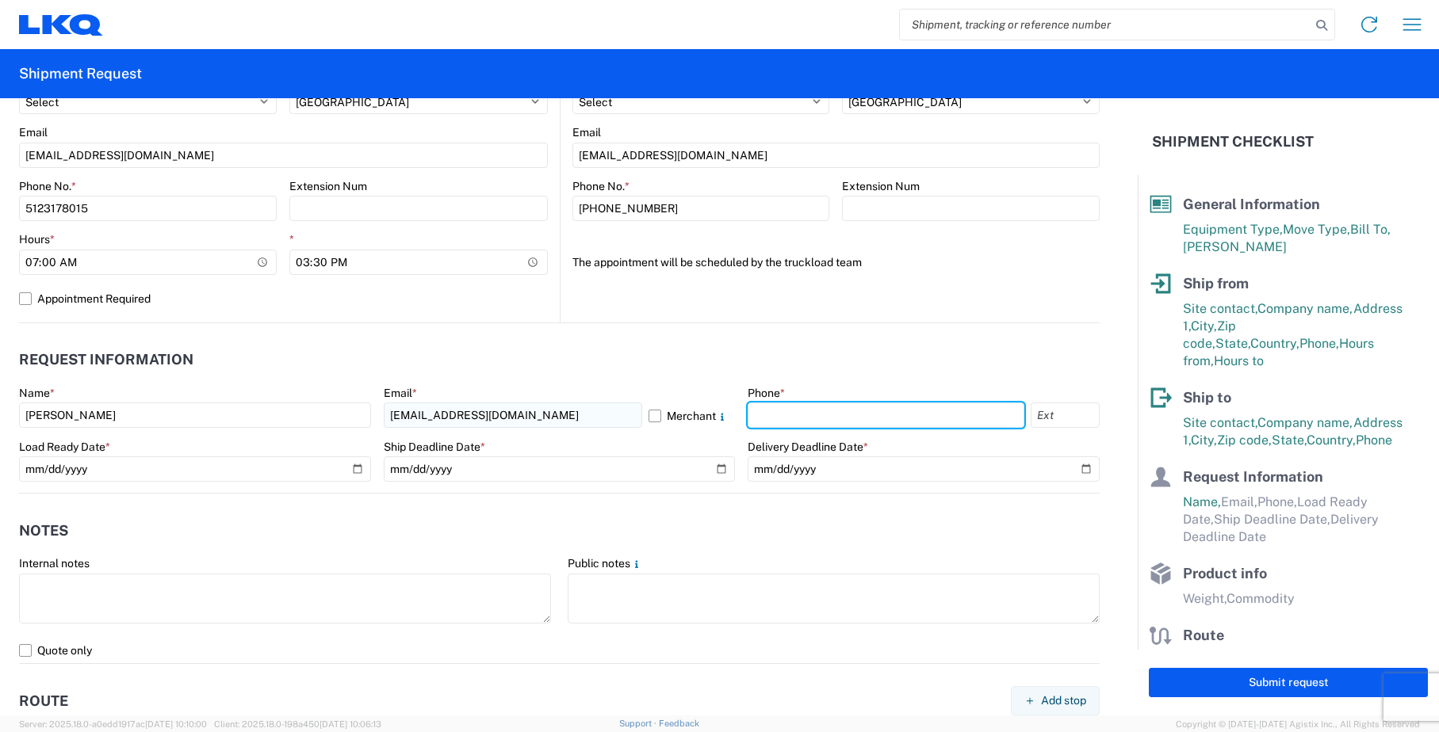
type input "5123178015"
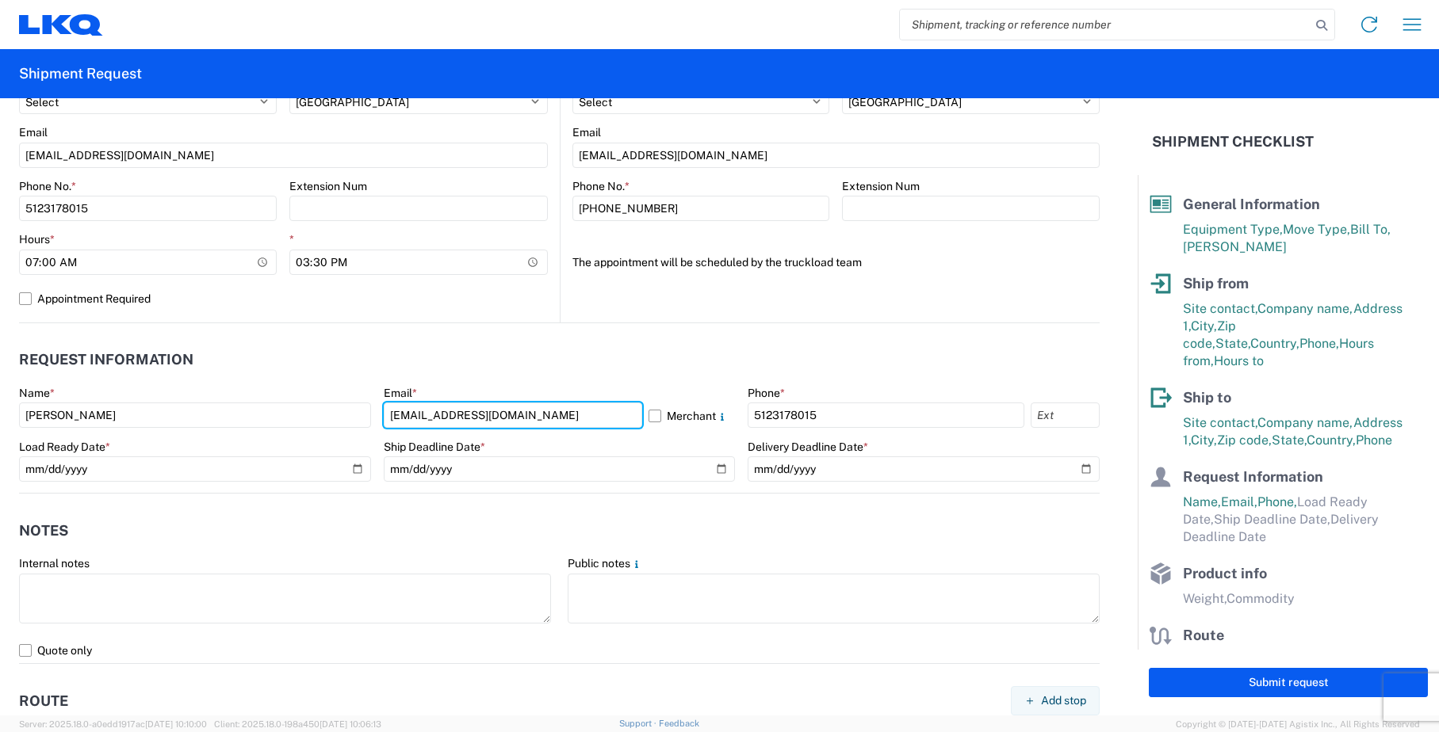
type input "[EMAIL_ADDRESS][DOMAIN_NAME]"
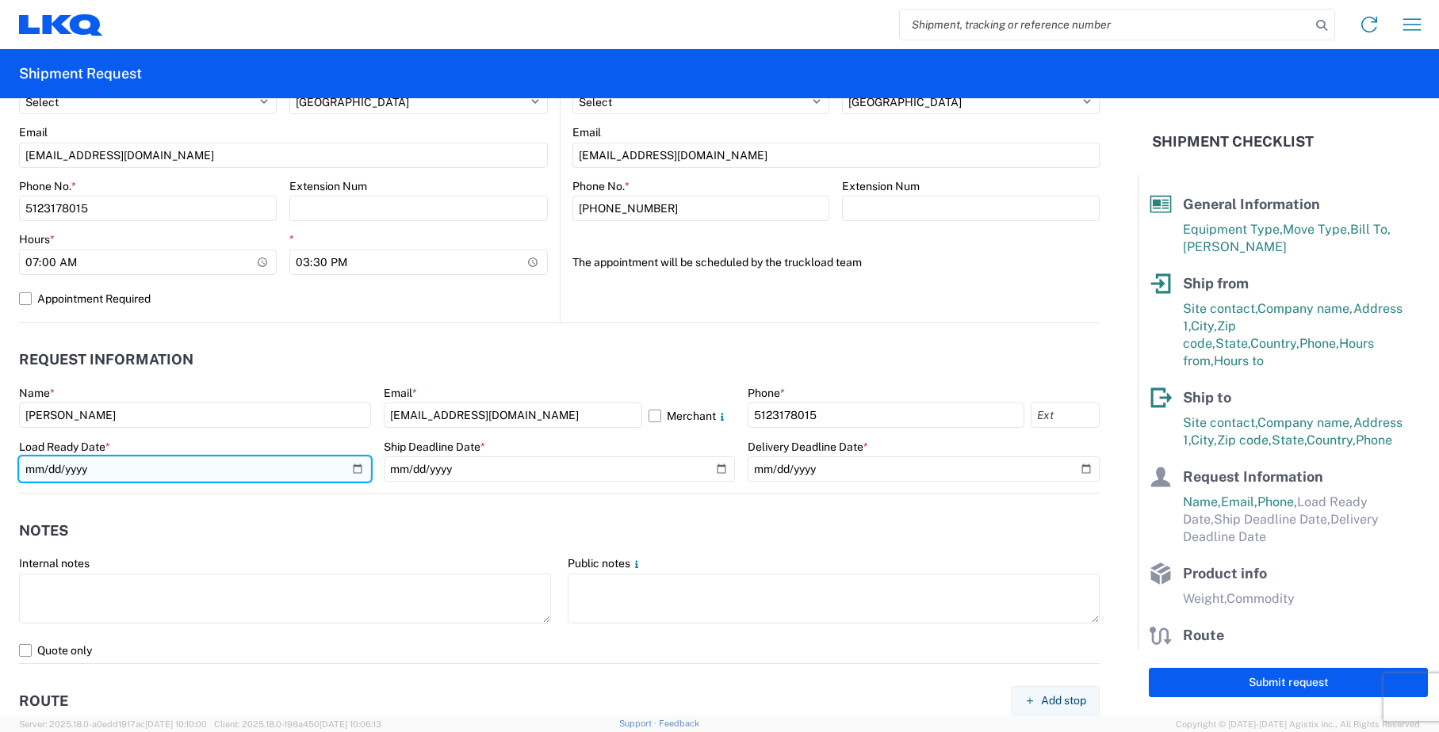
click at [356, 468] on input "date" at bounding box center [195, 469] width 352 height 25
type input "[DATE]"
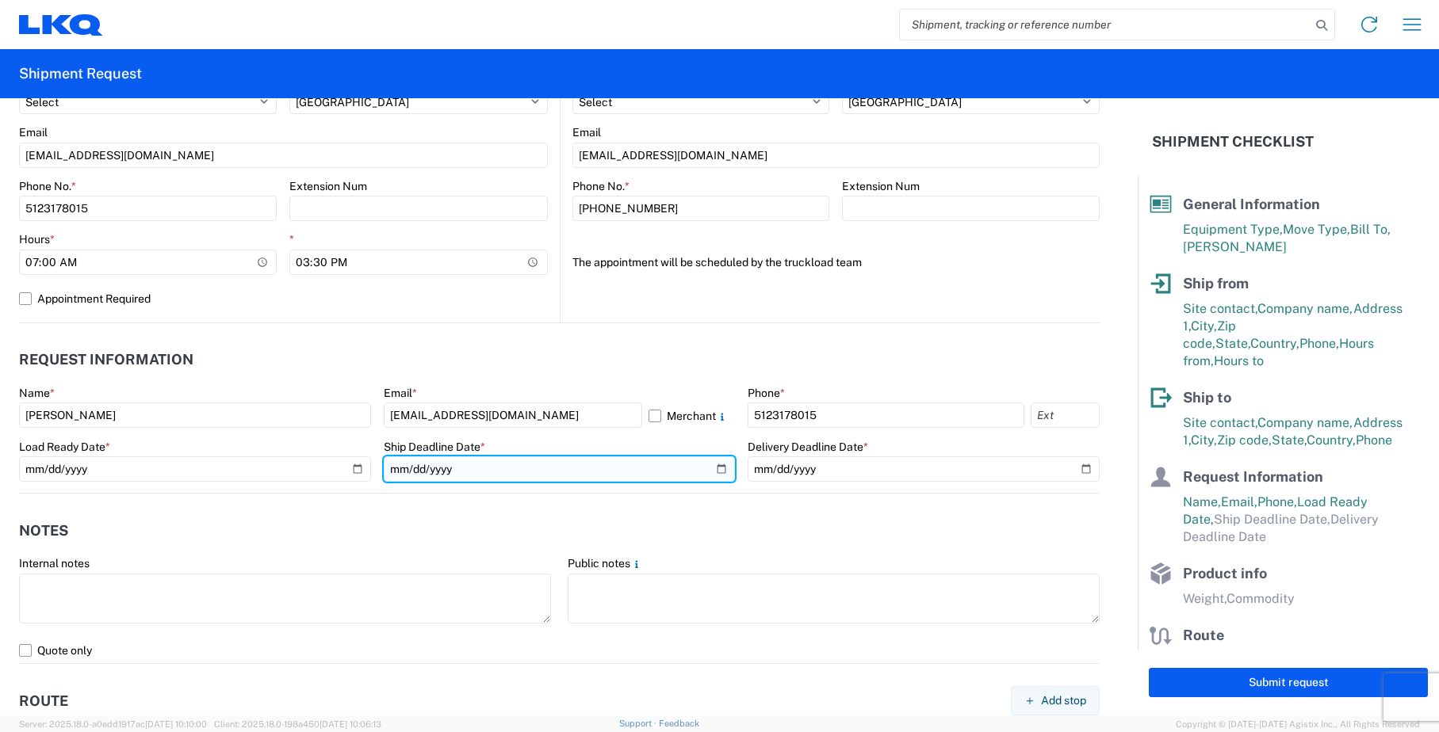
click at [531, 468] on input "date" at bounding box center [560, 469] width 352 height 25
click at [723, 467] on input "date" at bounding box center [560, 469] width 352 height 25
click at [713, 470] on input "date" at bounding box center [560, 469] width 352 height 25
type input "[DATE]"
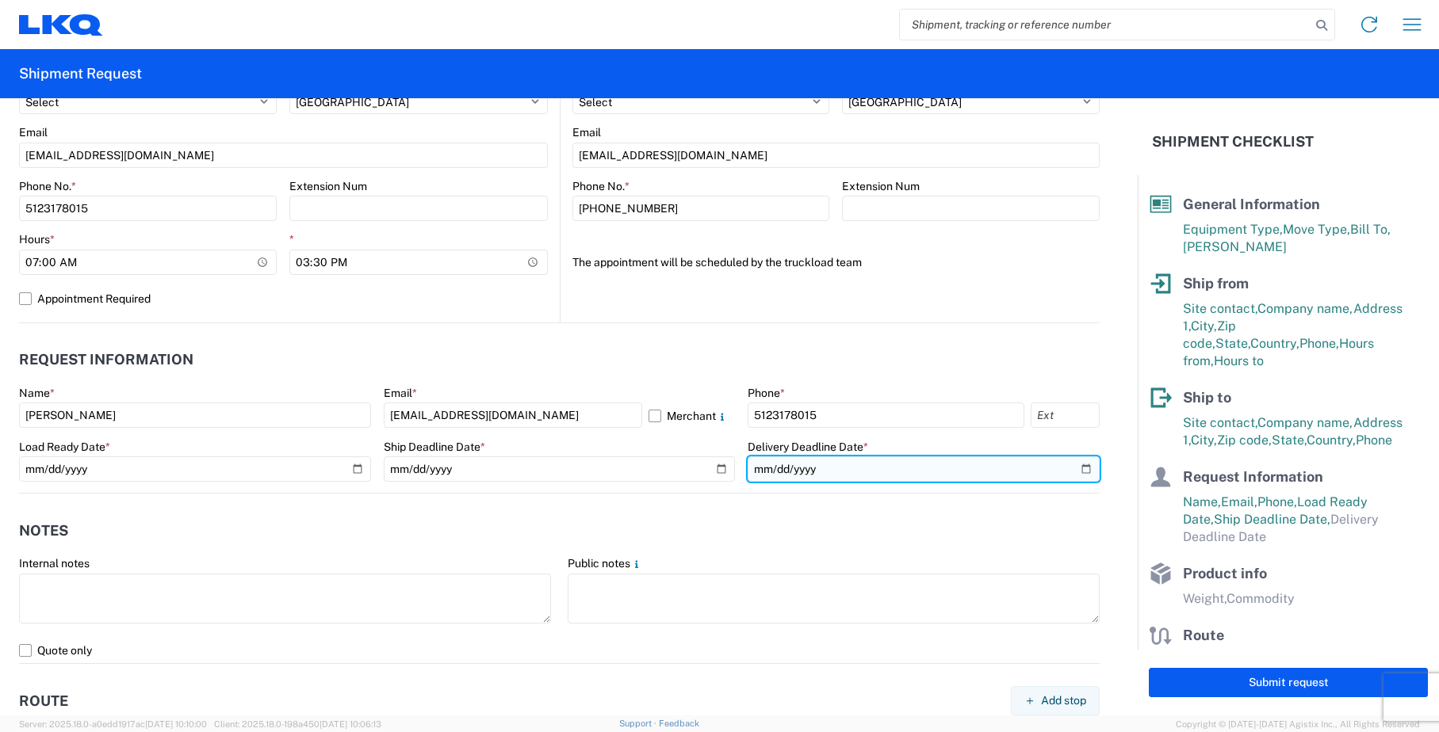
click at [858, 469] on input "date" at bounding box center [923, 469] width 352 height 25
click at [1068, 470] on input "date" at bounding box center [923, 469] width 352 height 25
type input "[DATE]"
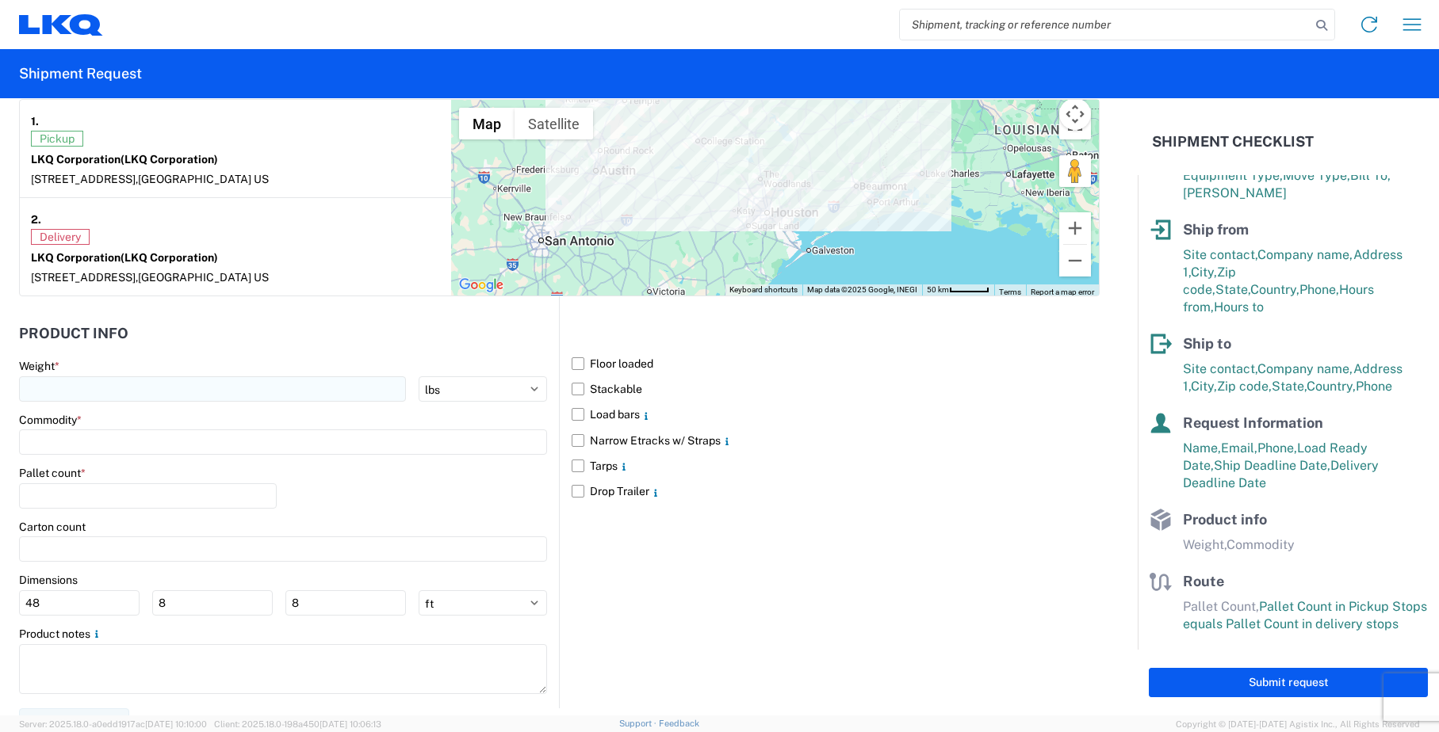
scroll to position [1268, 0]
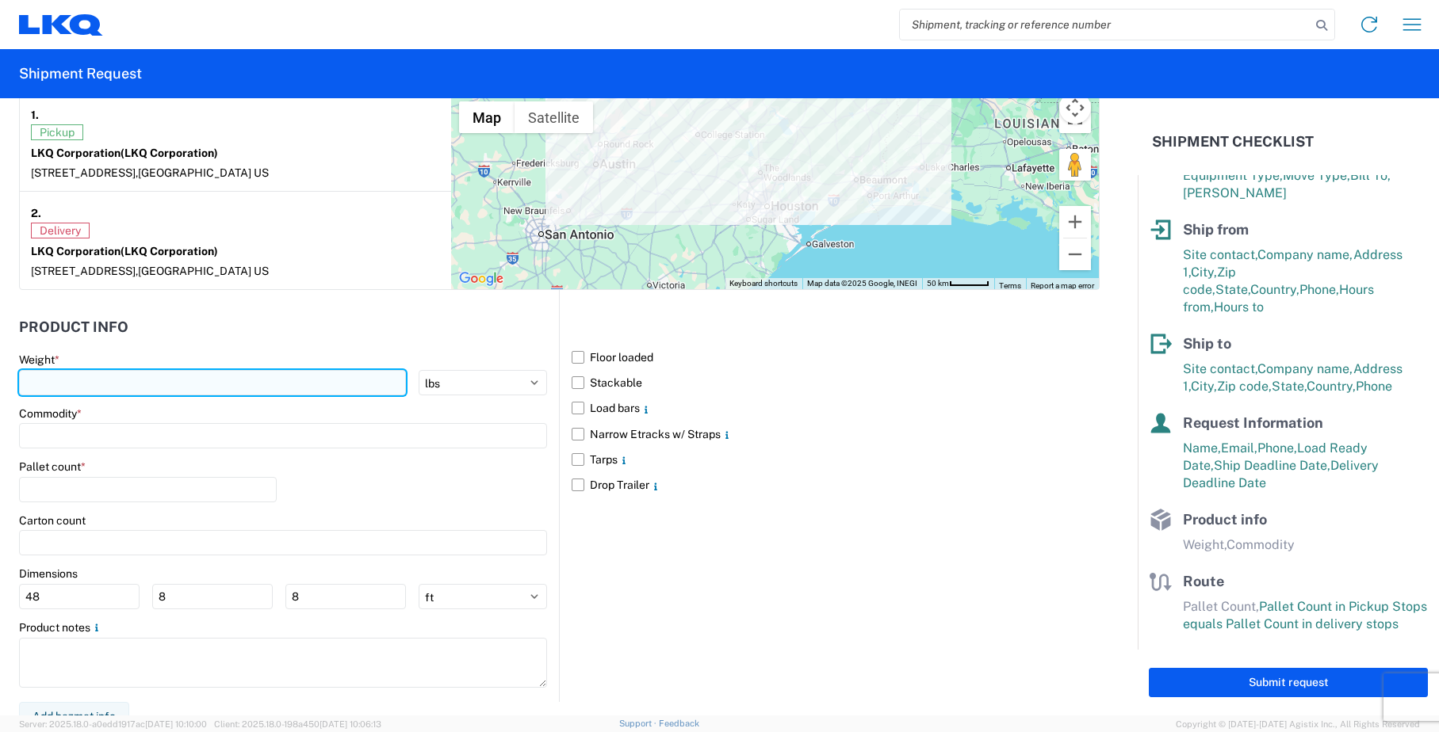
click at [243, 381] on input "number" at bounding box center [212, 382] width 387 height 25
type input "40000"
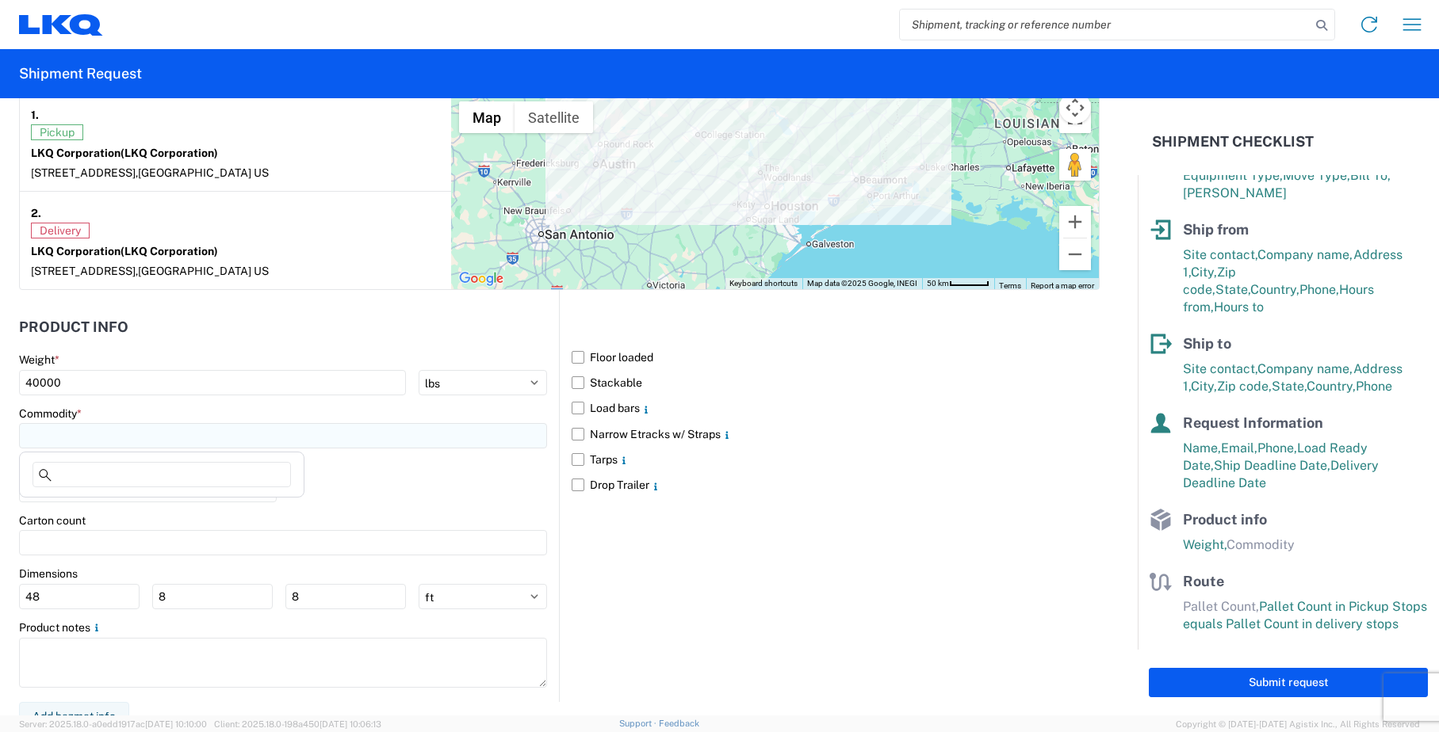
click at [220, 434] on input at bounding box center [283, 435] width 528 height 25
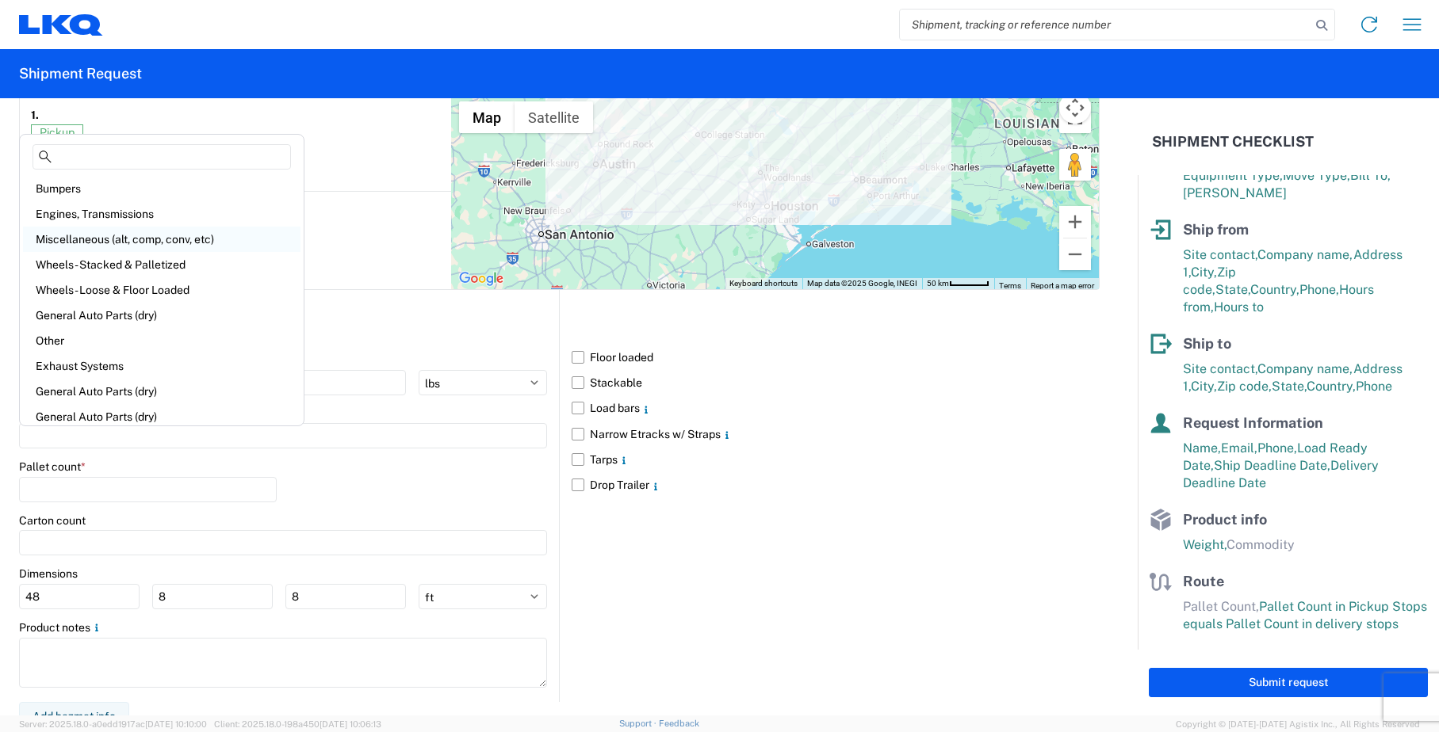
click at [201, 242] on div "Miscellaneous (alt, comp, conv, etc)" at bounding box center [161, 239] width 277 height 25
type input "Miscellaneous (alt, comp, conv, etc)"
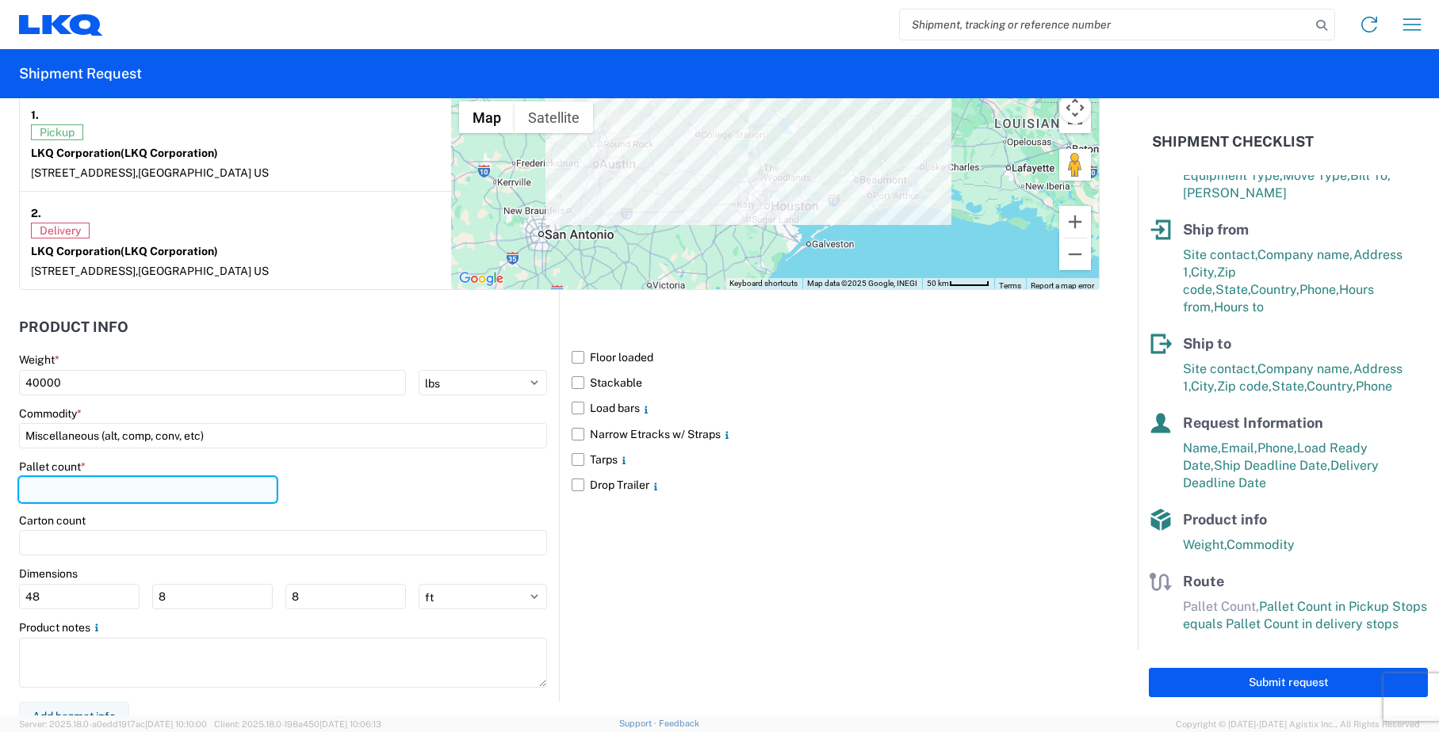
click at [221, 497] on input "number" at bounding box center [148, 489] width 258 height 25
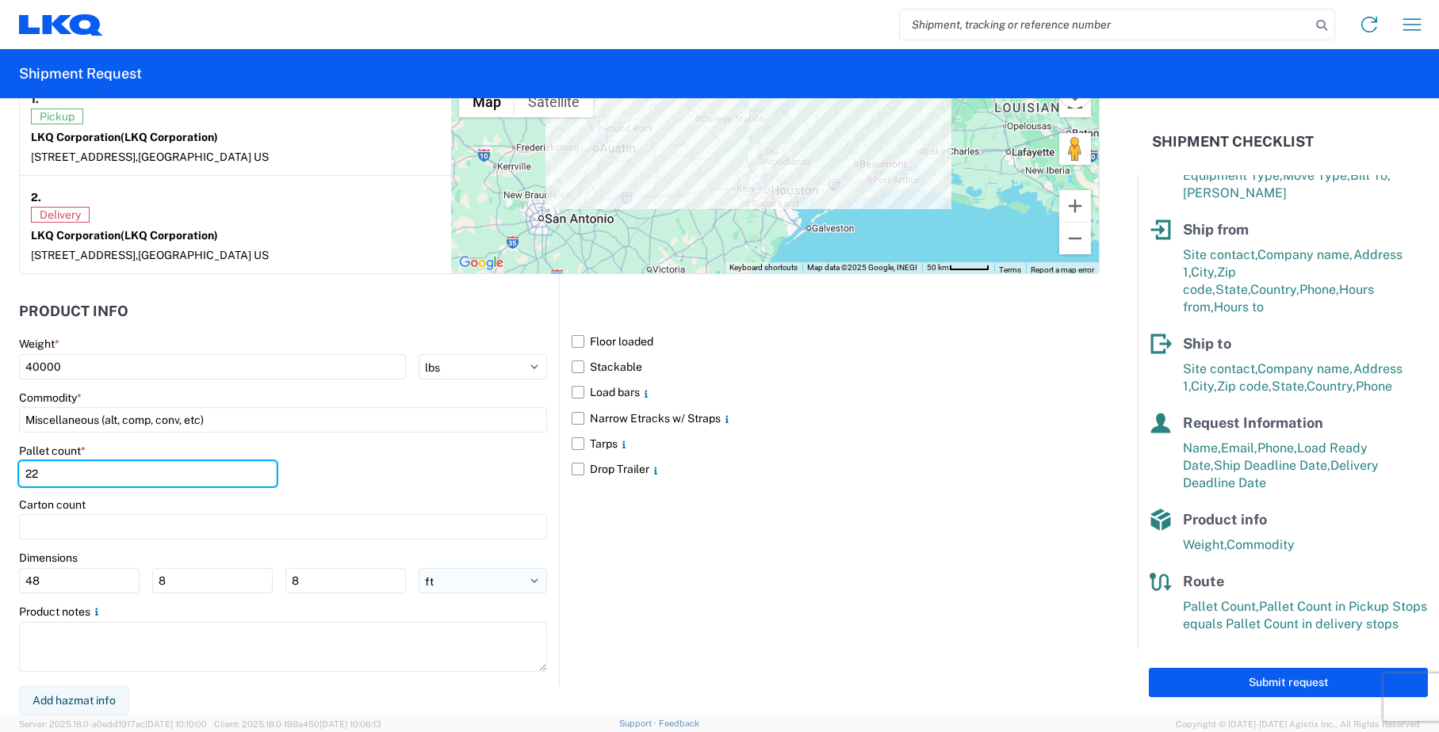
type input "22"
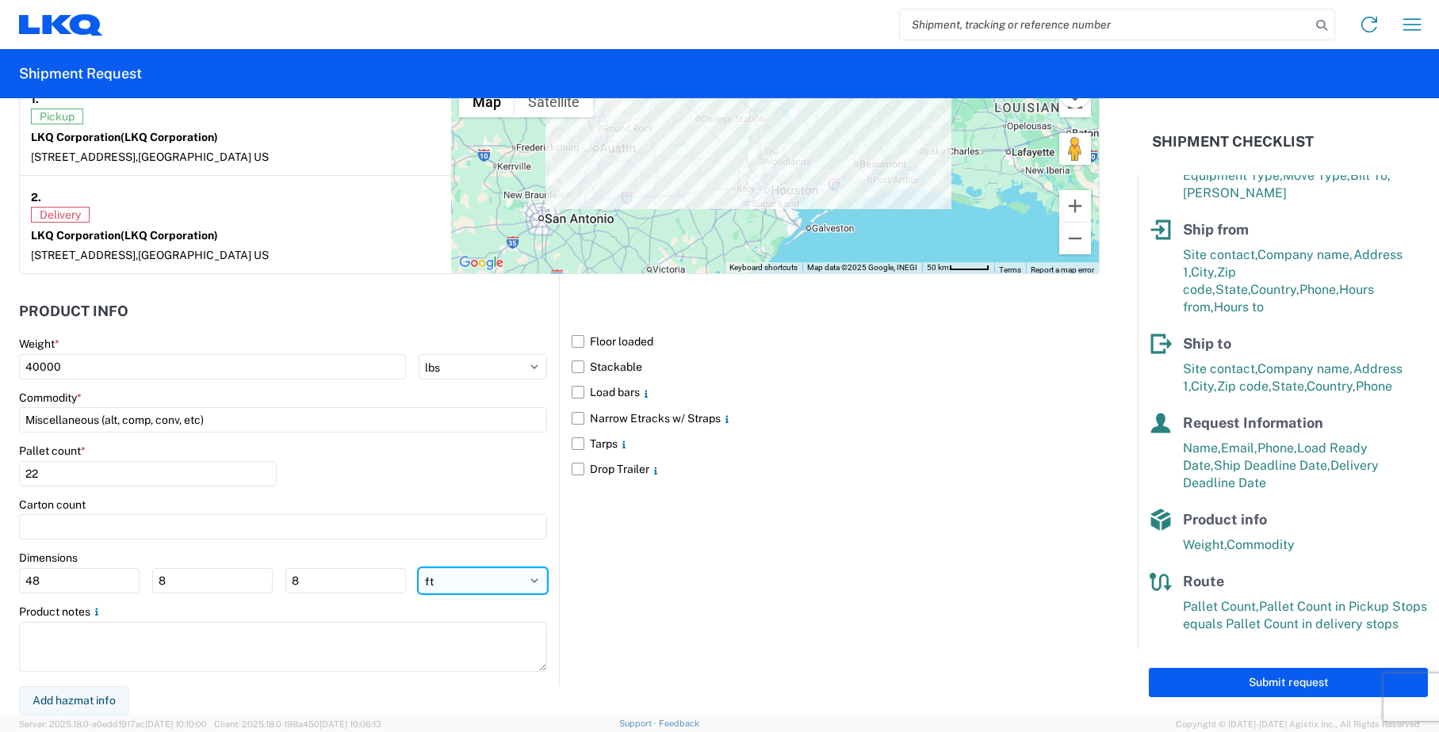
click at [531, 577] on select "ft in cm" at bounding box center [483, 580] width 129 height 25
select select "IN"
click at [419, 568] on select "ft in cm" at bounding box center [483, 580] width 129 height 25
type input "576"
type input "96"
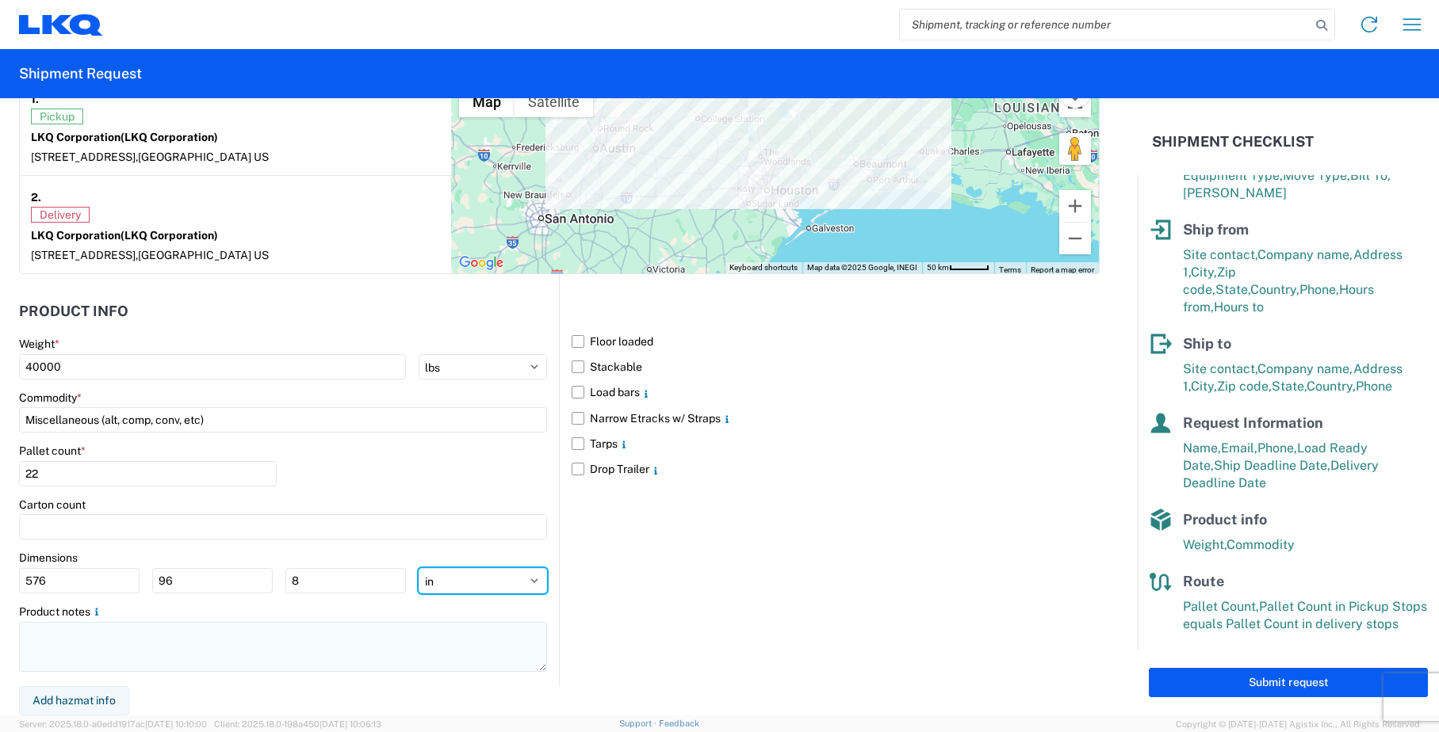
type input "96"
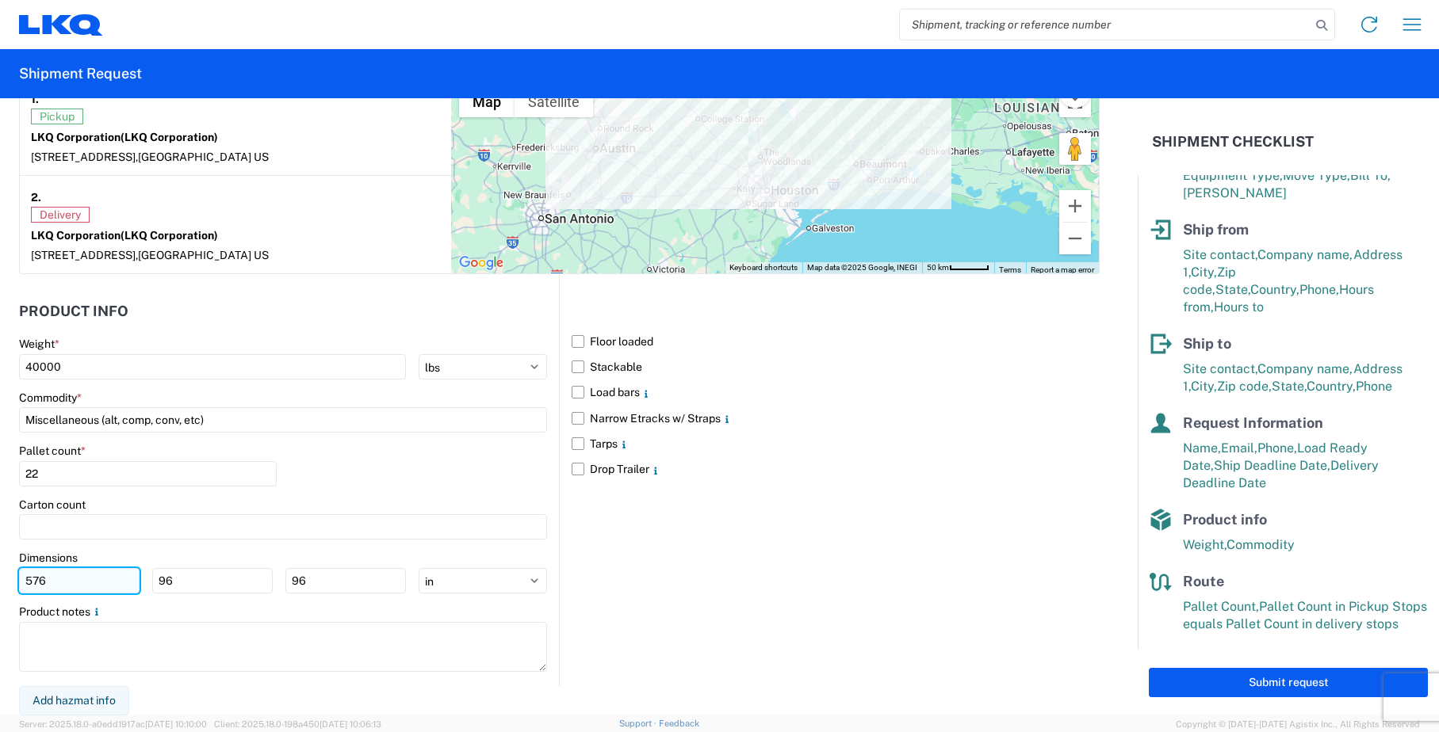
click at [86, 581] on input "576" at bounding box center [79, 580] width 120 height 25
type input "5"
type input "48"
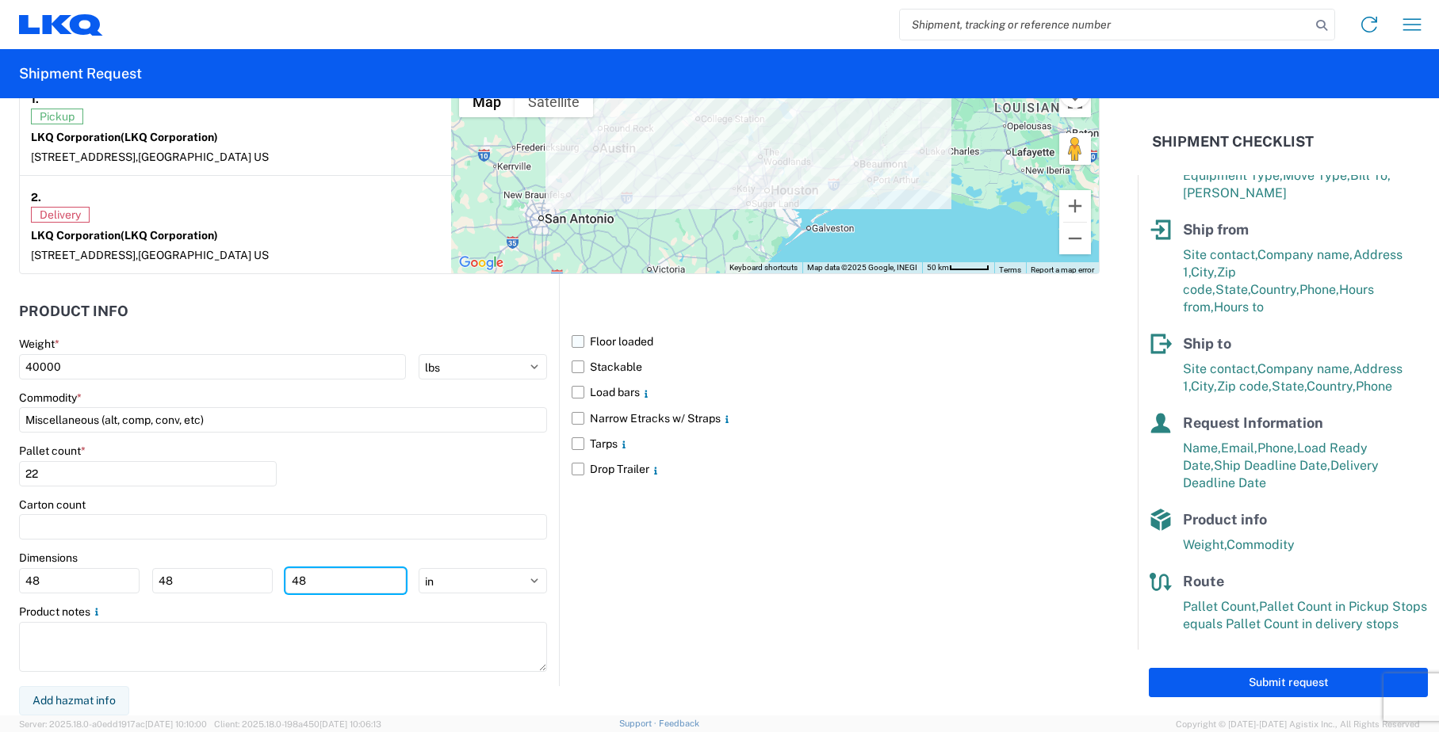
type input "48"
click at [575, 343] on label "Floor loaded" at bounding box center [836, 341] width 528 height 25
click at [0, 0] on input "Floor loaded" at bounding box center [0, 0] width 0 height 0
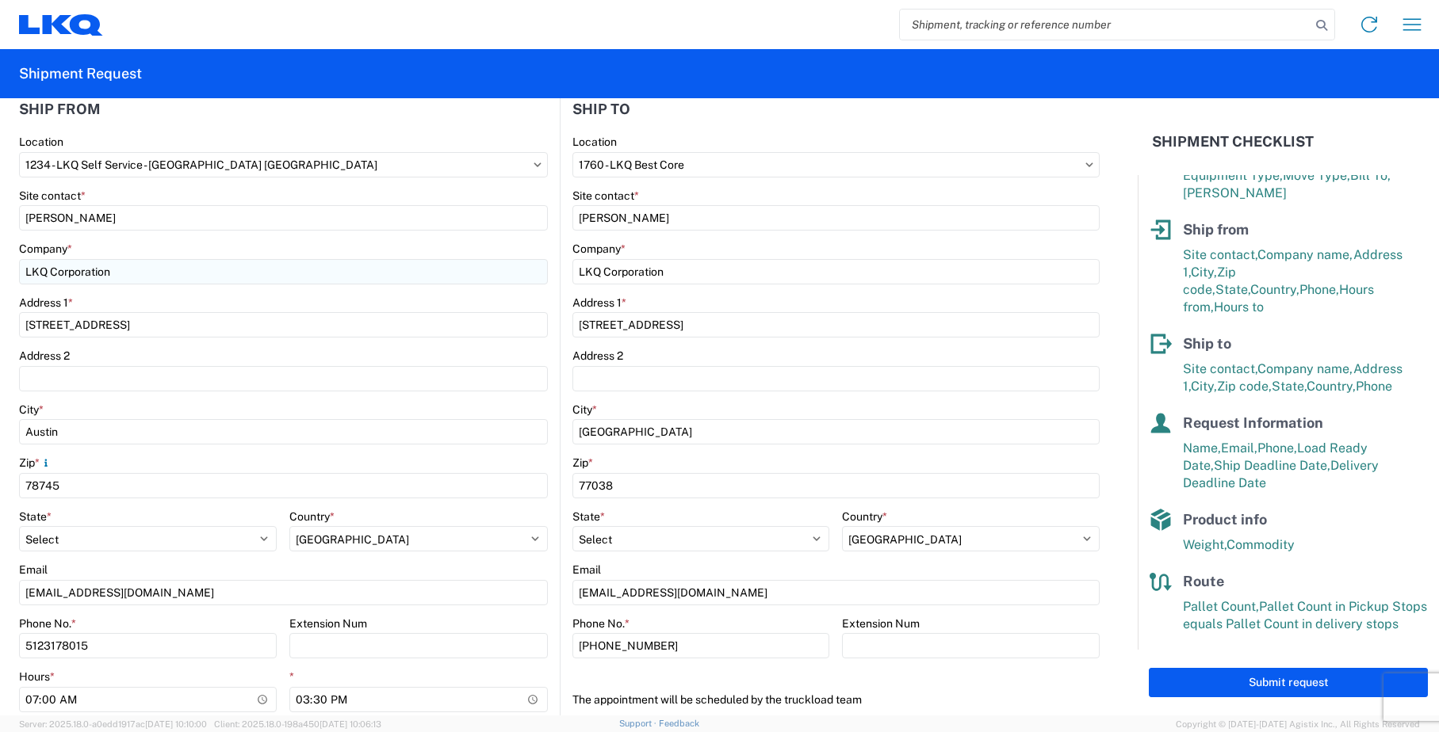
scroll to position [317, 0]
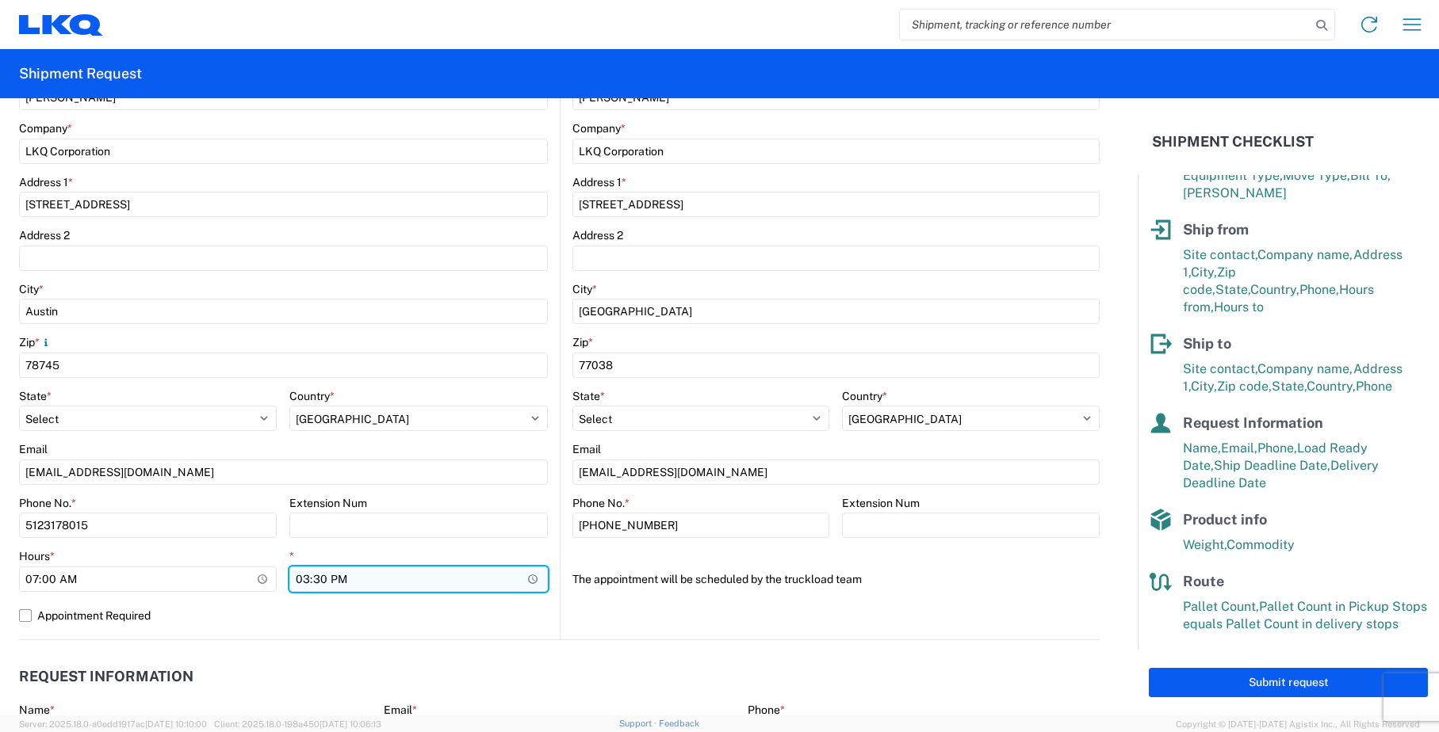
click at [307, 580] on input "15:30" at bounding box center [418, 579] width 258 height 25
type input "14:30"
click at [398, 578] on input "14:30" at bounding box center [418, 579] width 258 height 25
click at [393, 582] on input "14:30" at bounding box center [418, 579] width 258 height 25
click at [304, 580] on input "14:30" at bounding box center [418, 579] width 258 height 25
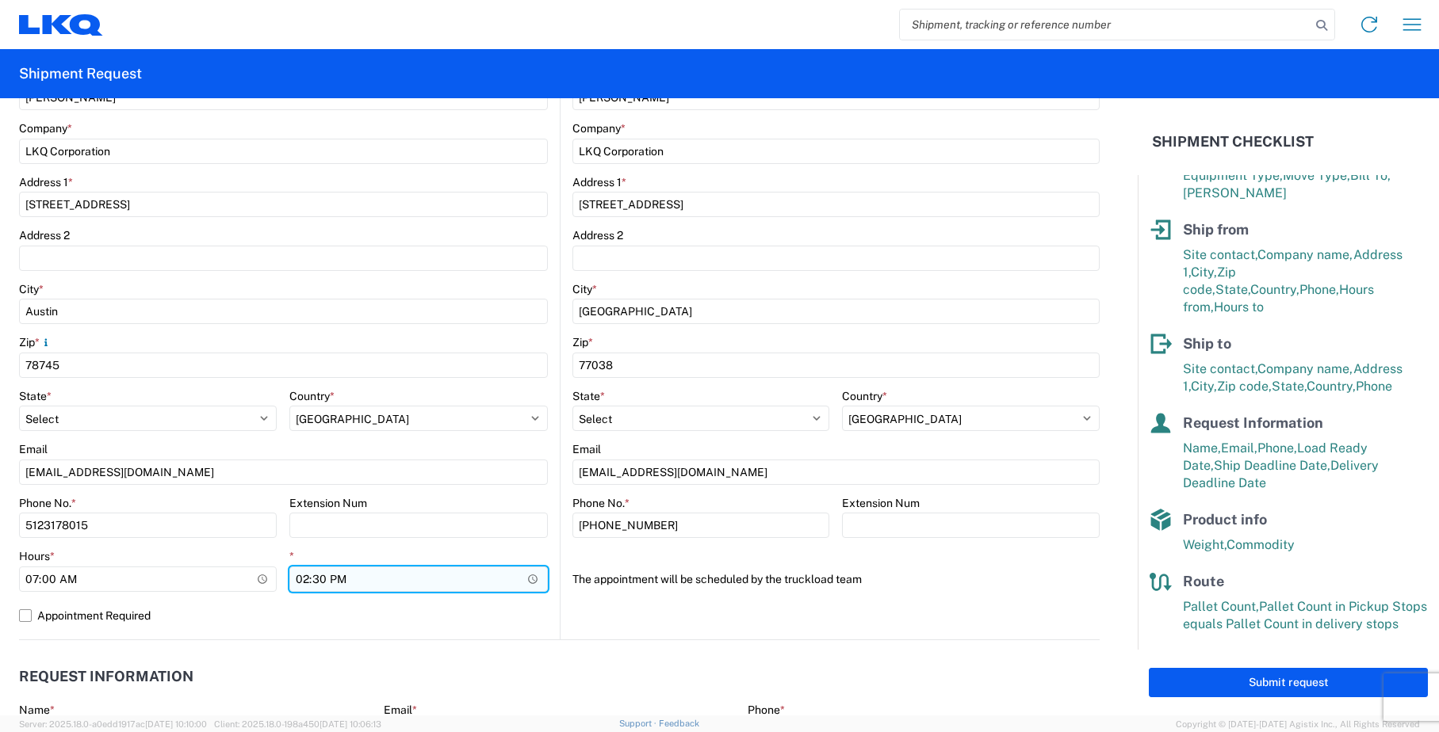
click at [377, 576] on input "14:30" at bounding box center [418, 579] width 258 height 25
click at [440, 609] on label "Appointment Required" at bounding box center [283, 615] width 529 height 25
click at [0, 0] on input "Appointment Required" at bounding box center [0, 0] width 0 height 0
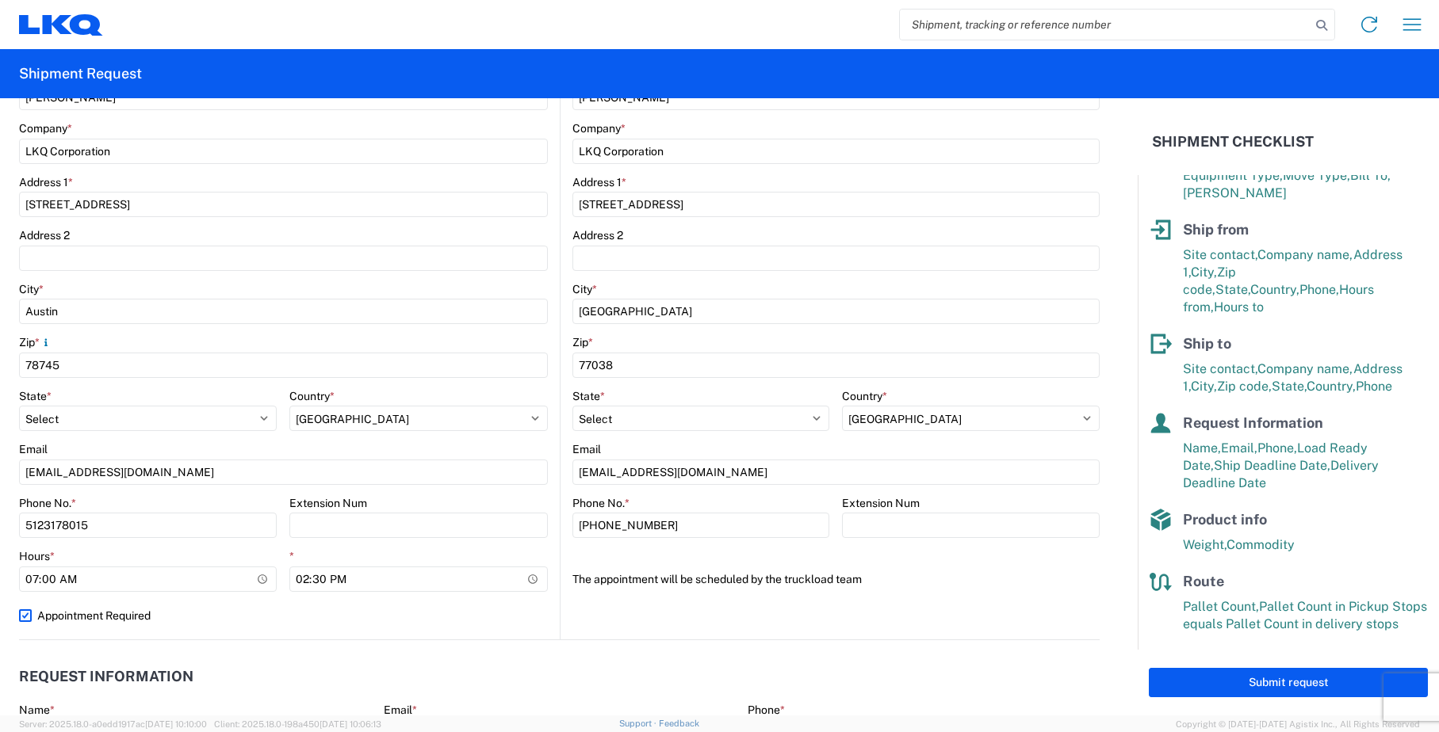
select select "US"
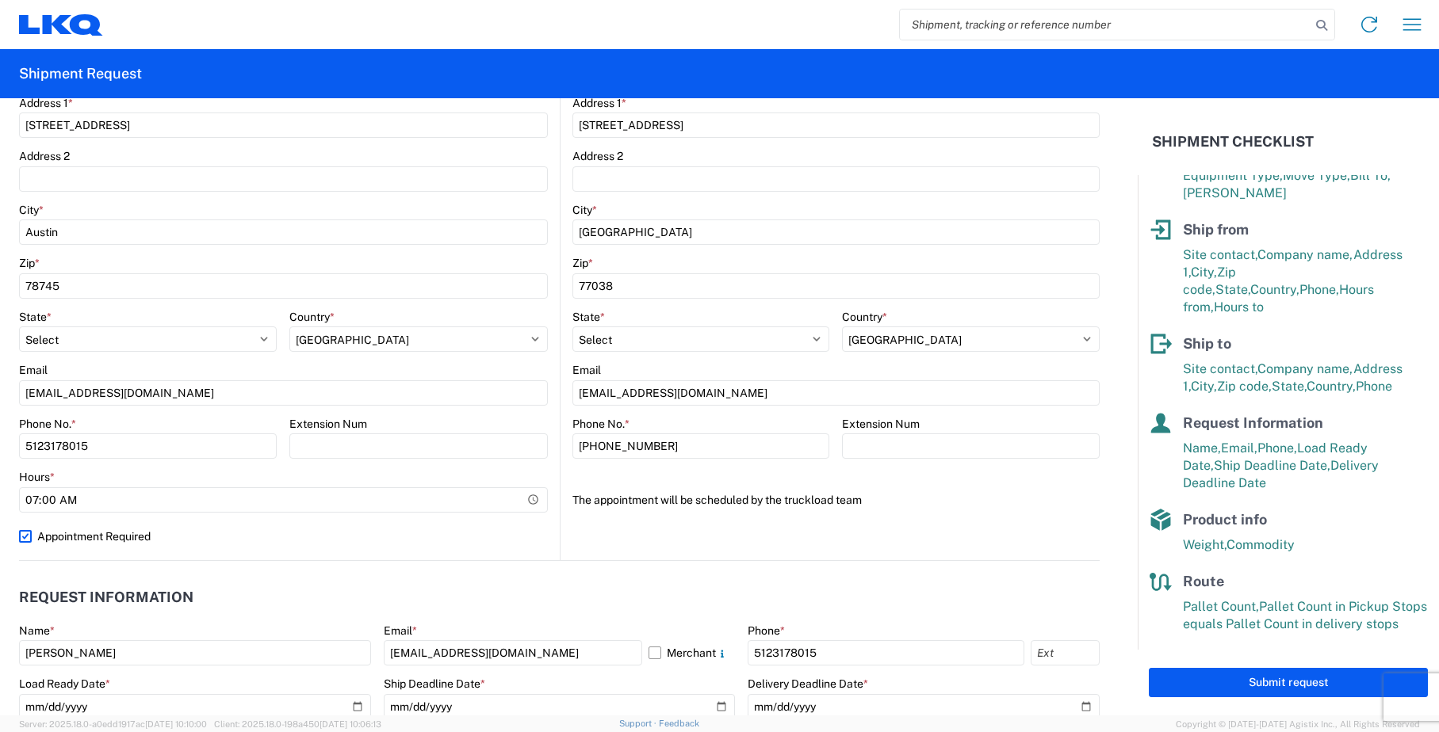
scroll to position [476, 0]
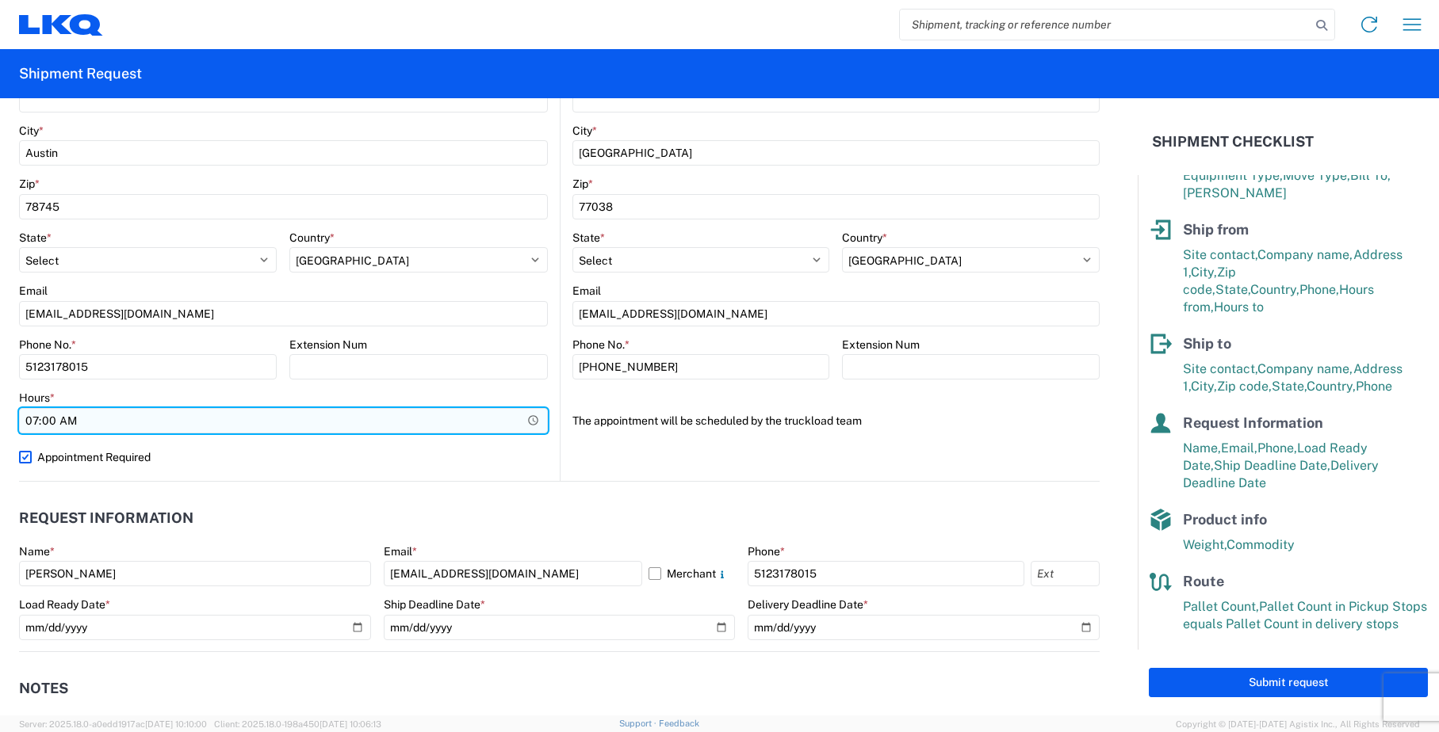
click at [529, 423] on input "07:00" at bounding box center [283, 420] width 529 height 25
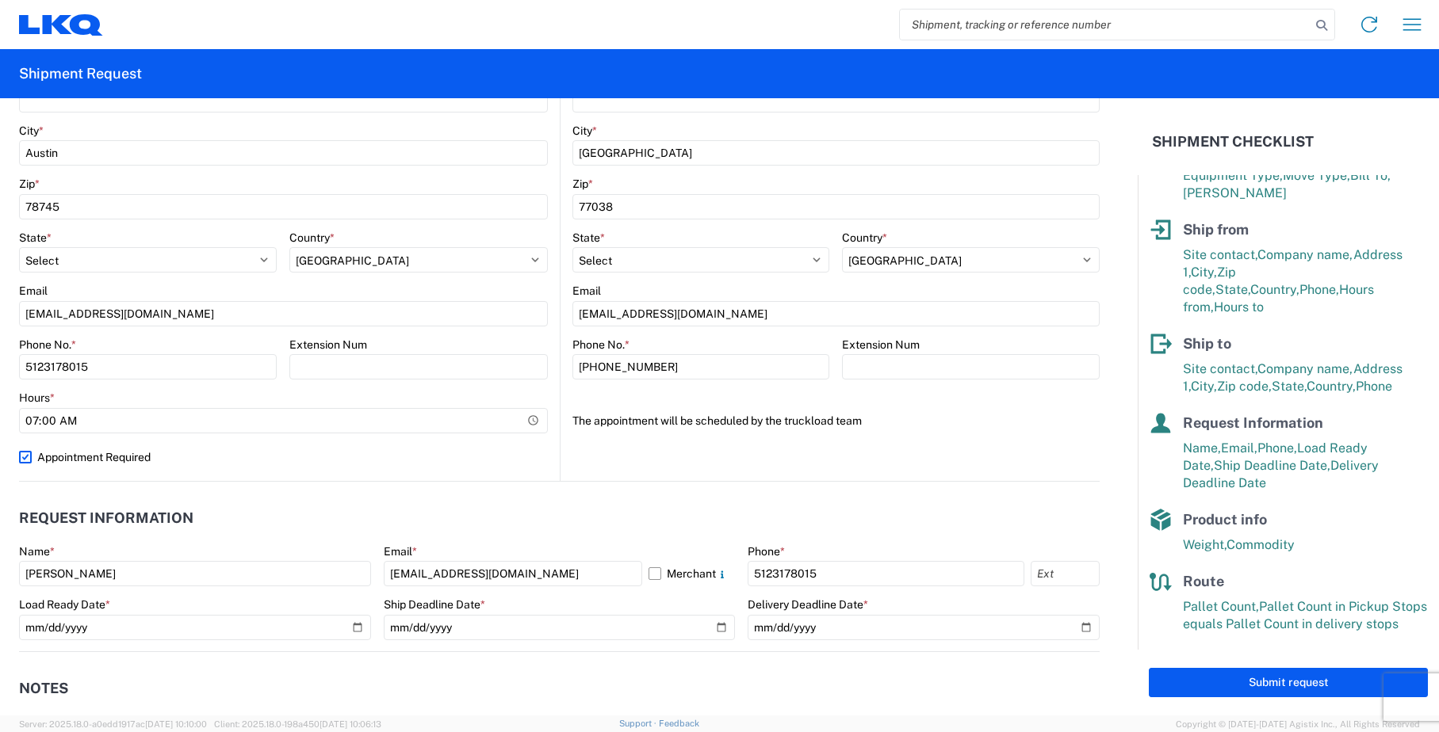
click at [202, 468] on label "Appointment Required" at bounding box center [283, 457] width 529 height 25
click at [0, 0] on input "Appointment Required" at bounding box center [0, 0] width 0 height 0
select select "US"
click at [321, 422] on input "14:30" at bounding box center [418, 420] width 258 height 25
type input "14:00"
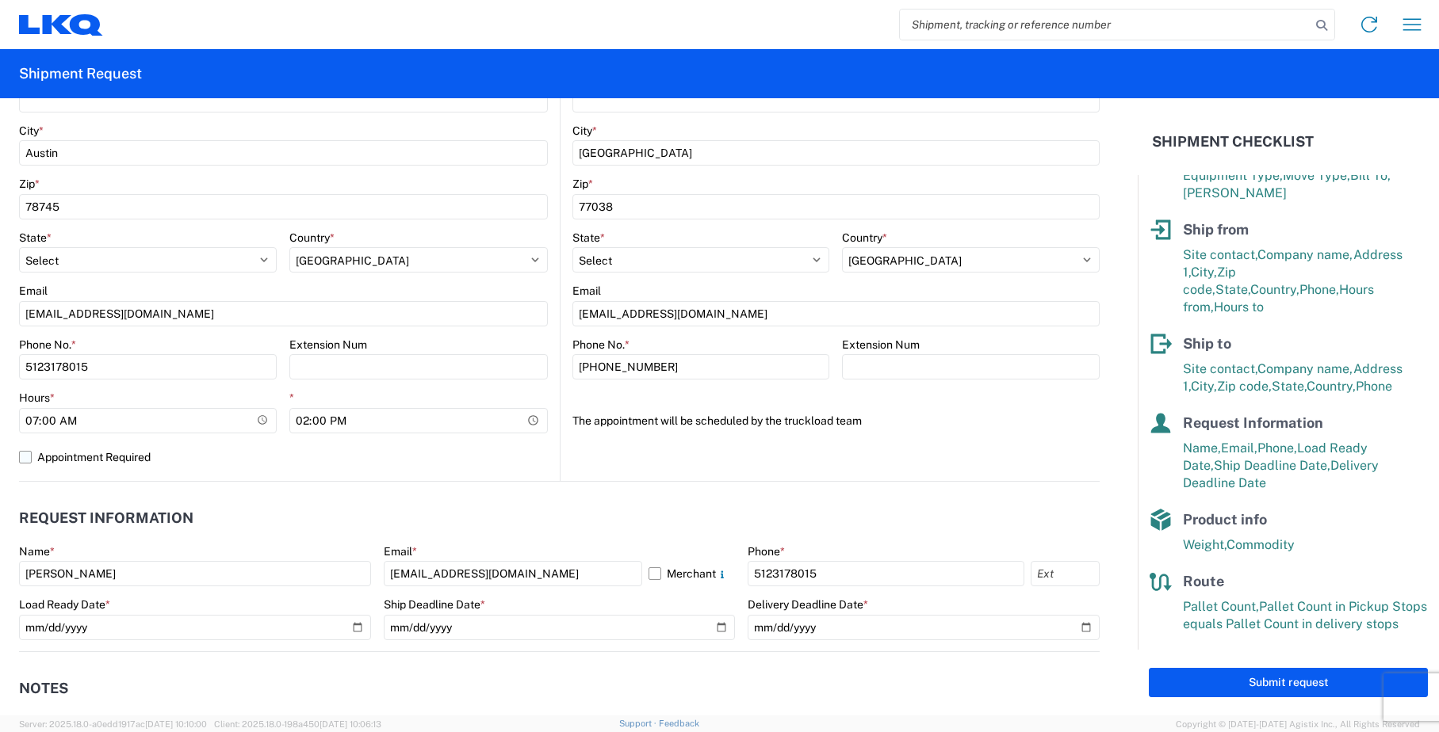
click at [398, 468] on label "Appointment Required" at bounding box center [283, 457] width 529 height 25
click at [0, 0] on input "Appointment Required" at bounding box center [0, 0] width 0 height 0
select select "[GEOGRAPHIC_DATA]"
select select "US"
click at [398, 455] on label "Appointment Required" at bounding box center [283, 457] width 529 height 25
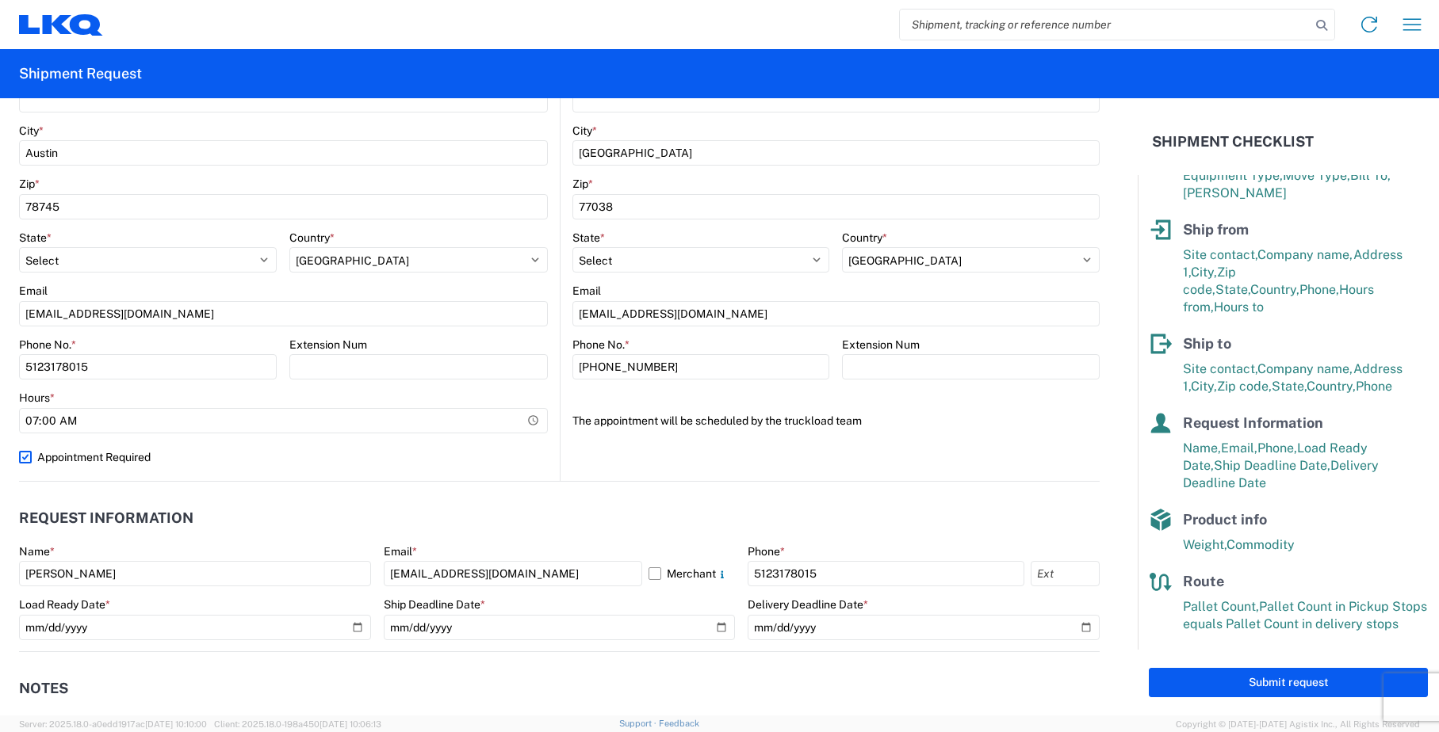
click at [0, 0] on input "Appointment Required" at bounding box center [0, 0] width 0 height 0
select select "US"
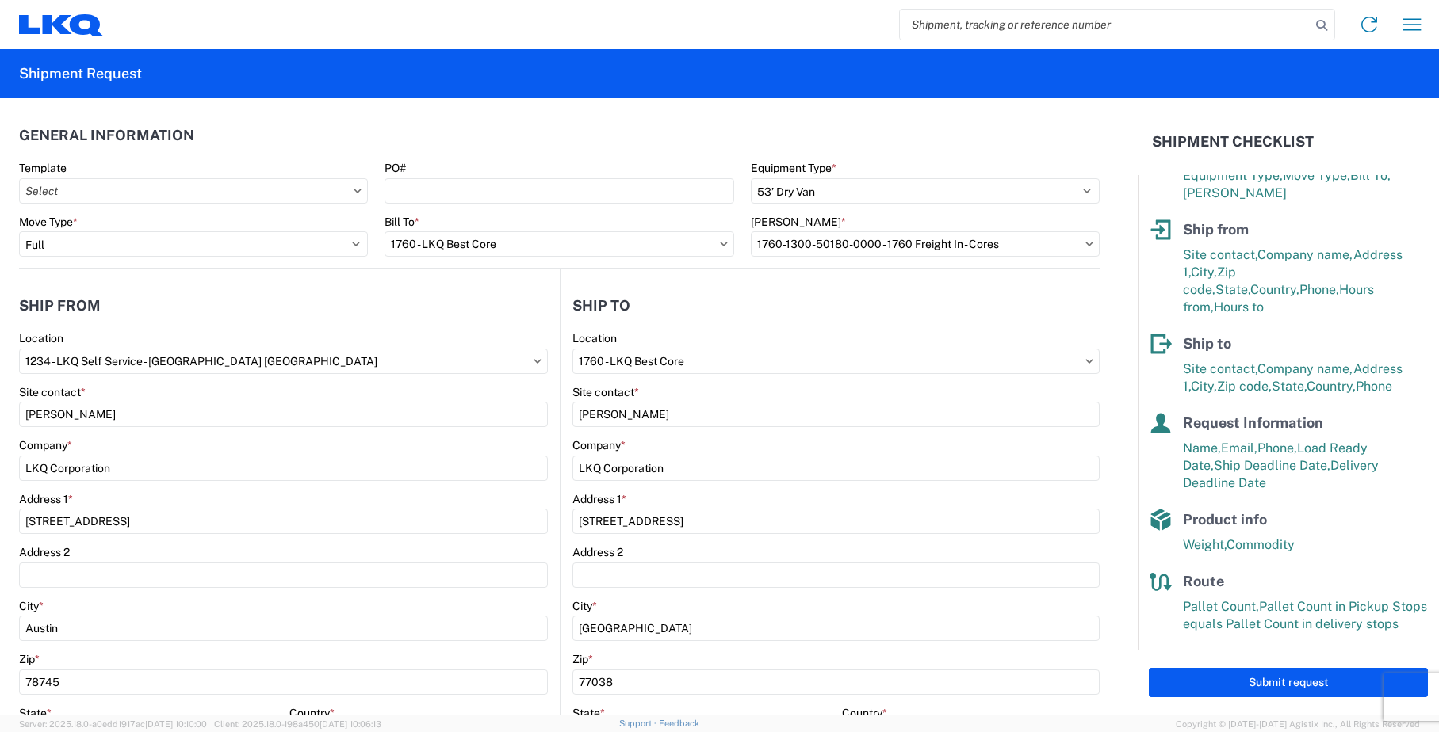
scroll to position [0, 0]
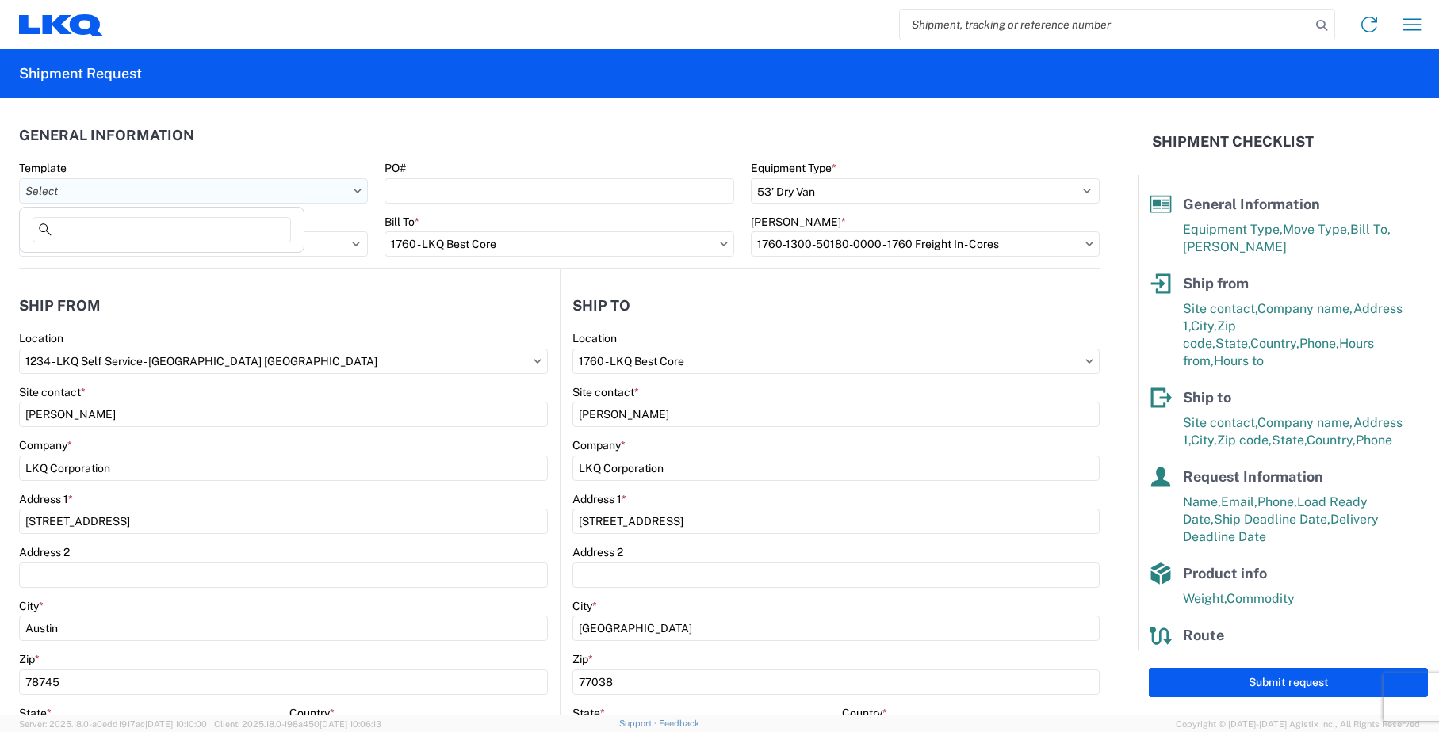
click at [353, 197] on input "Template" at bounding box center [193, 190] width 349 height 25
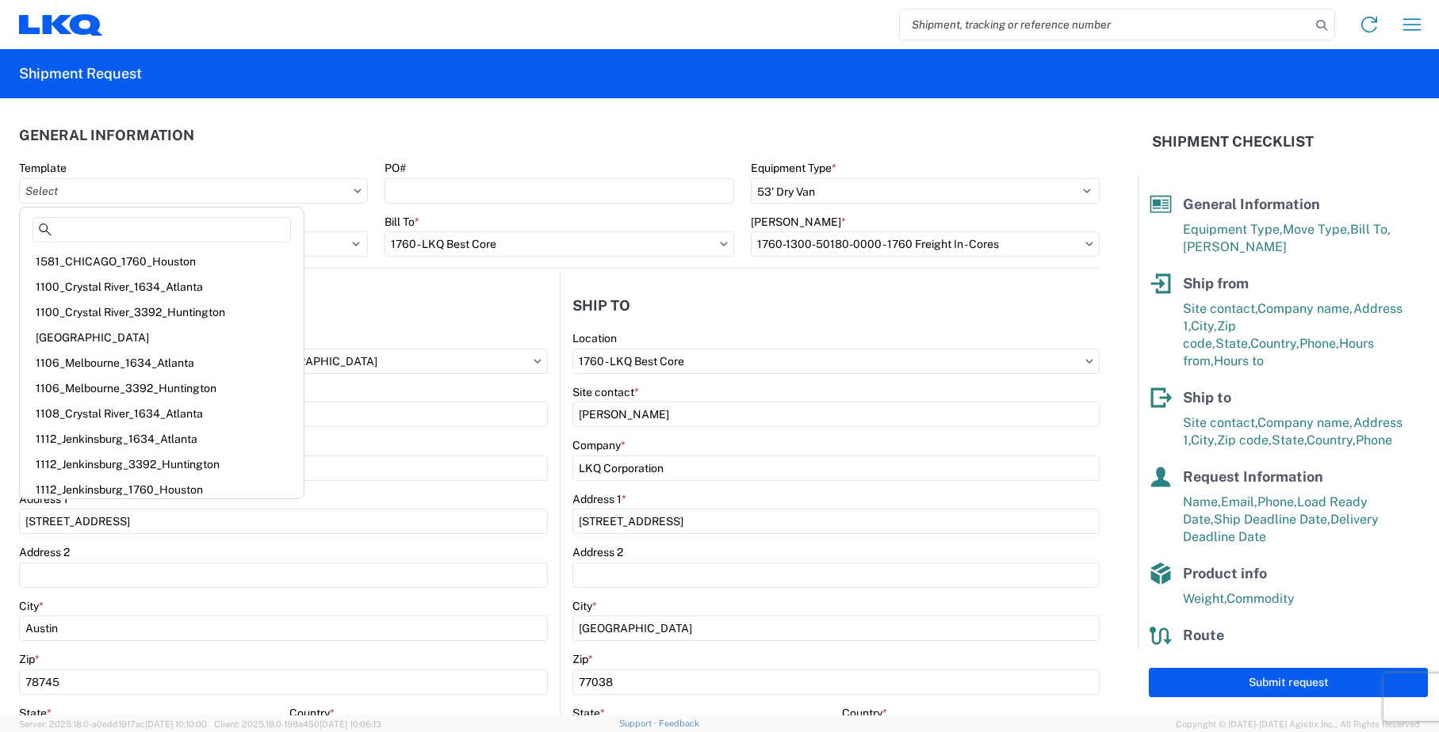
click at [449, 129] on header "General Information" at bounding box center [559, 135] width 1080 height 36
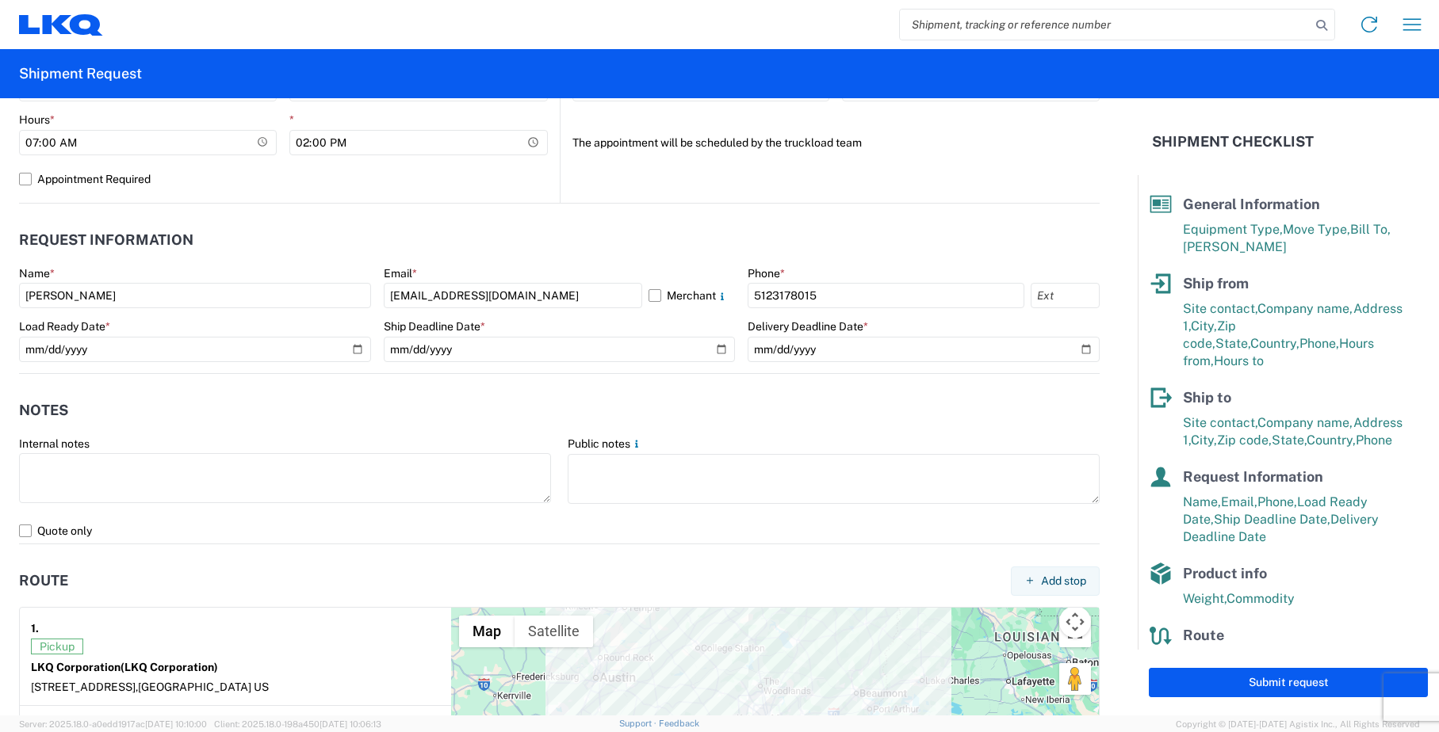
scroll to position [793, 0]
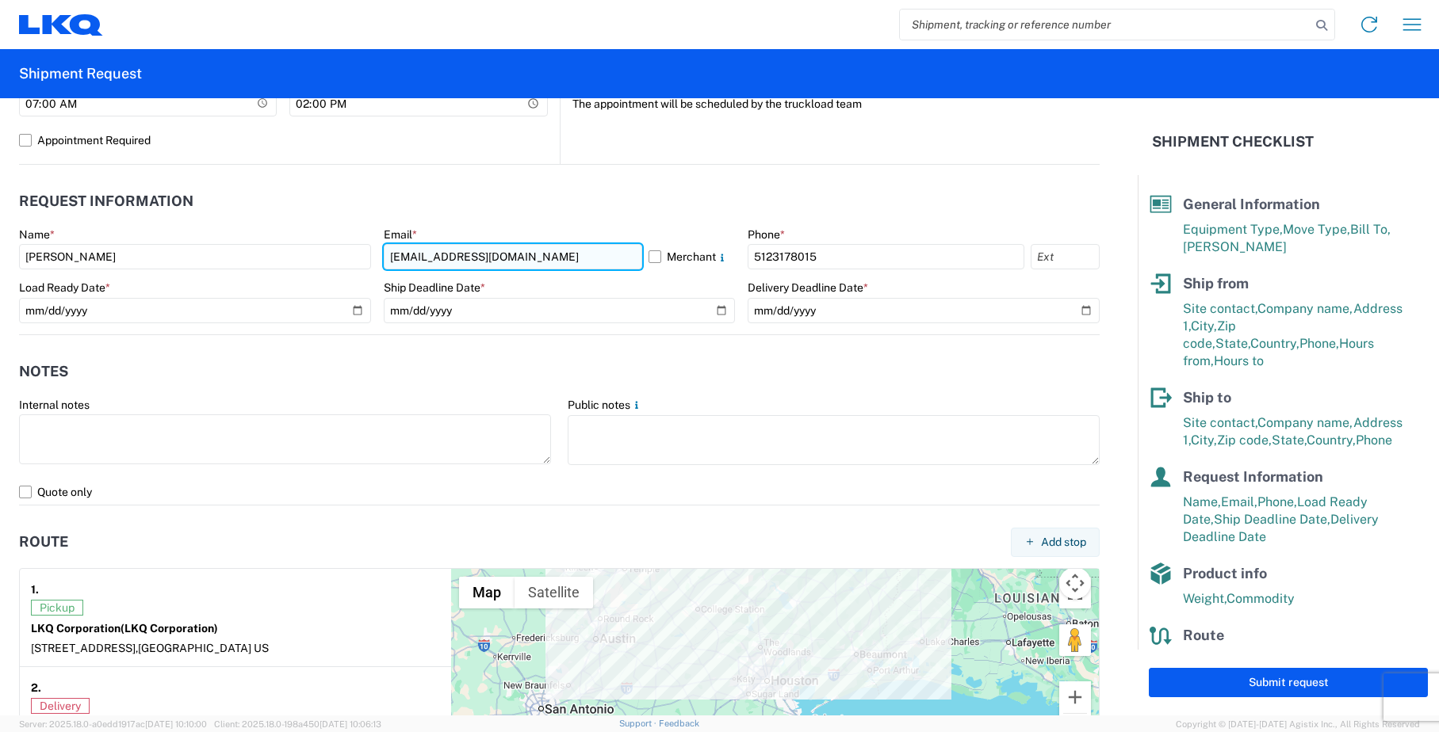
click at [534, 259] on input "[EMAIL_ADDRESS][DOMAIN_NAME]" at bounding box center [513, 256] width 259 height 25
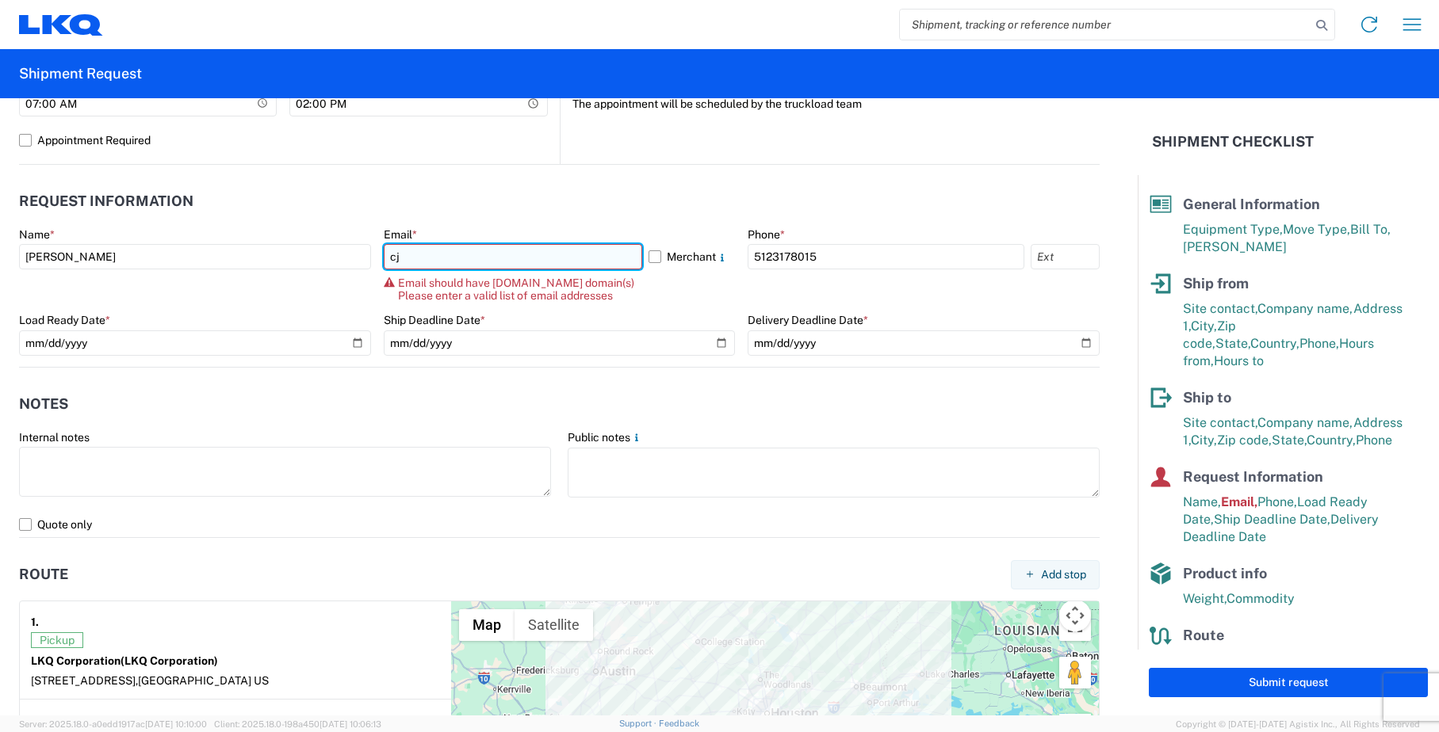
type input "c"
click at [534, 259] on input "ra" at bounding box center [513, 256] width 259 height 25
type input "[EMAIL_ADDRESS][DOMAIN_NAME]"
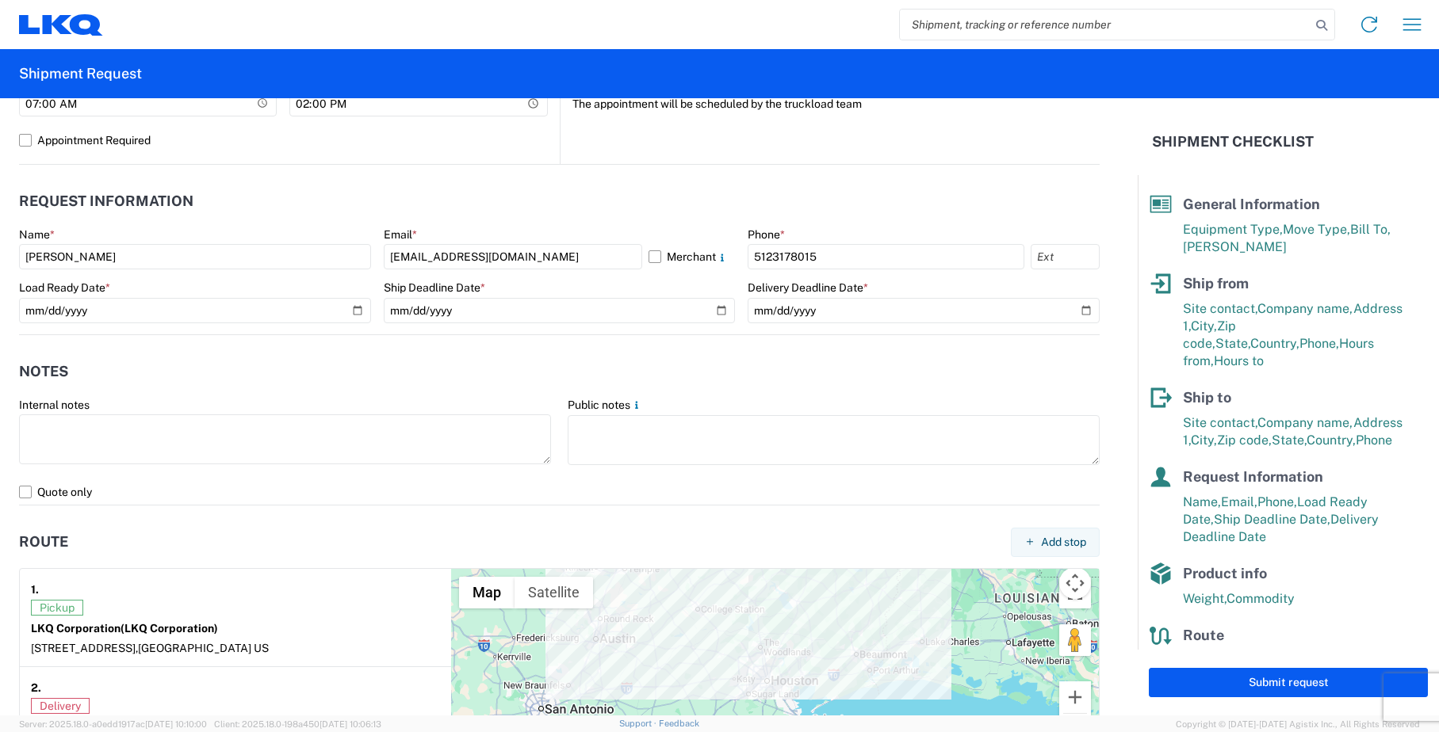
click at [824, 198] on header "Request Information" at bounding box center [559, 202] width 1080 height 36
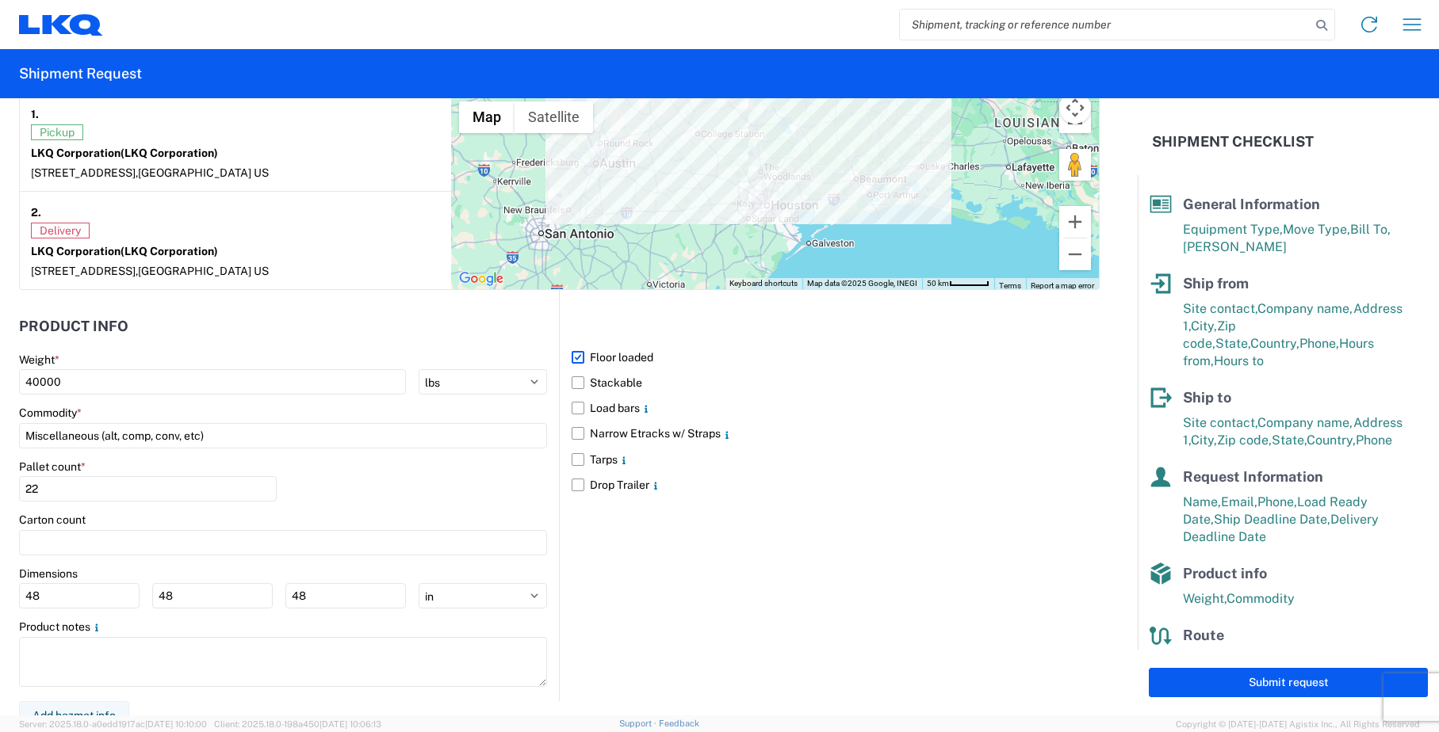
scroll to position [1283, 0]
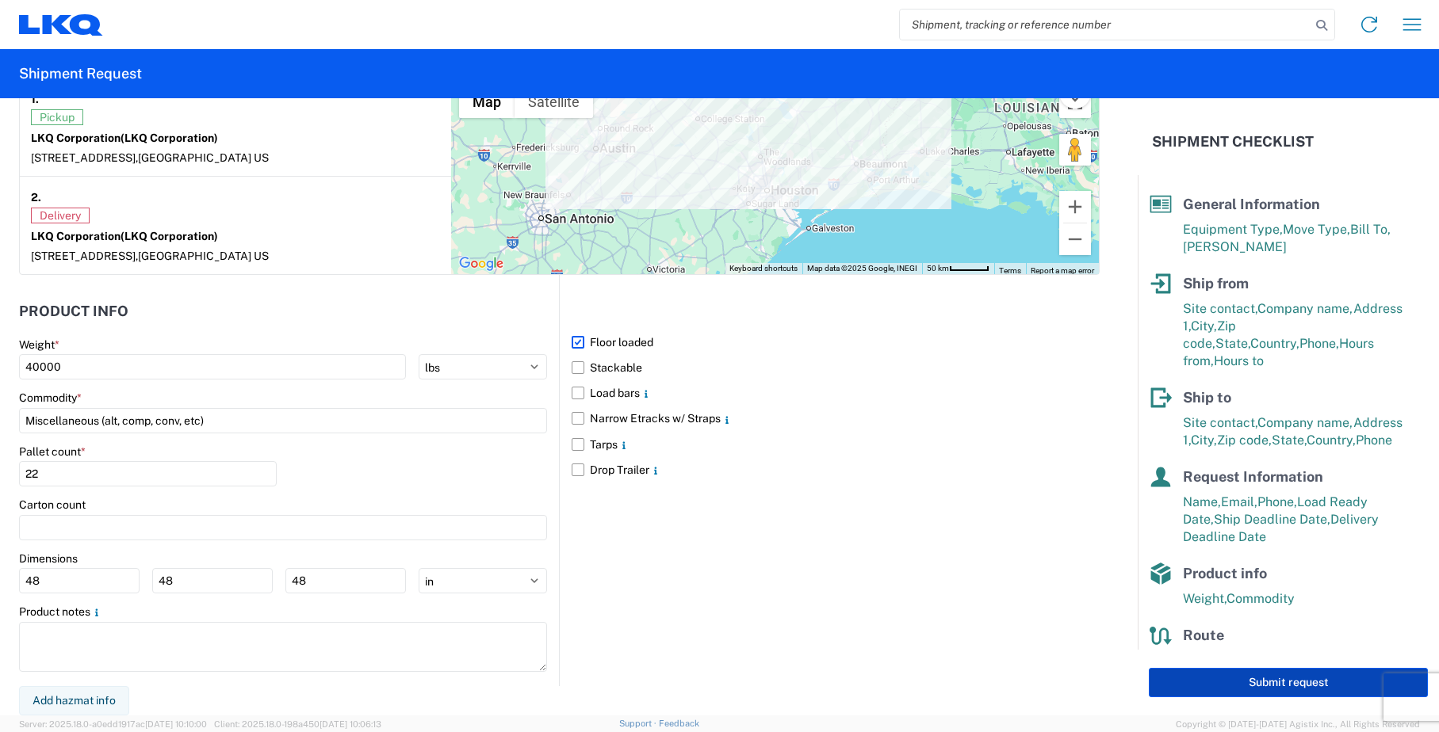
click at [1262, 686] on button "Submit request" at bounding box center [1288, 682] width 279 height 29
select select "US"
